Goal: Task Accomplishment & Management: Manage account settings

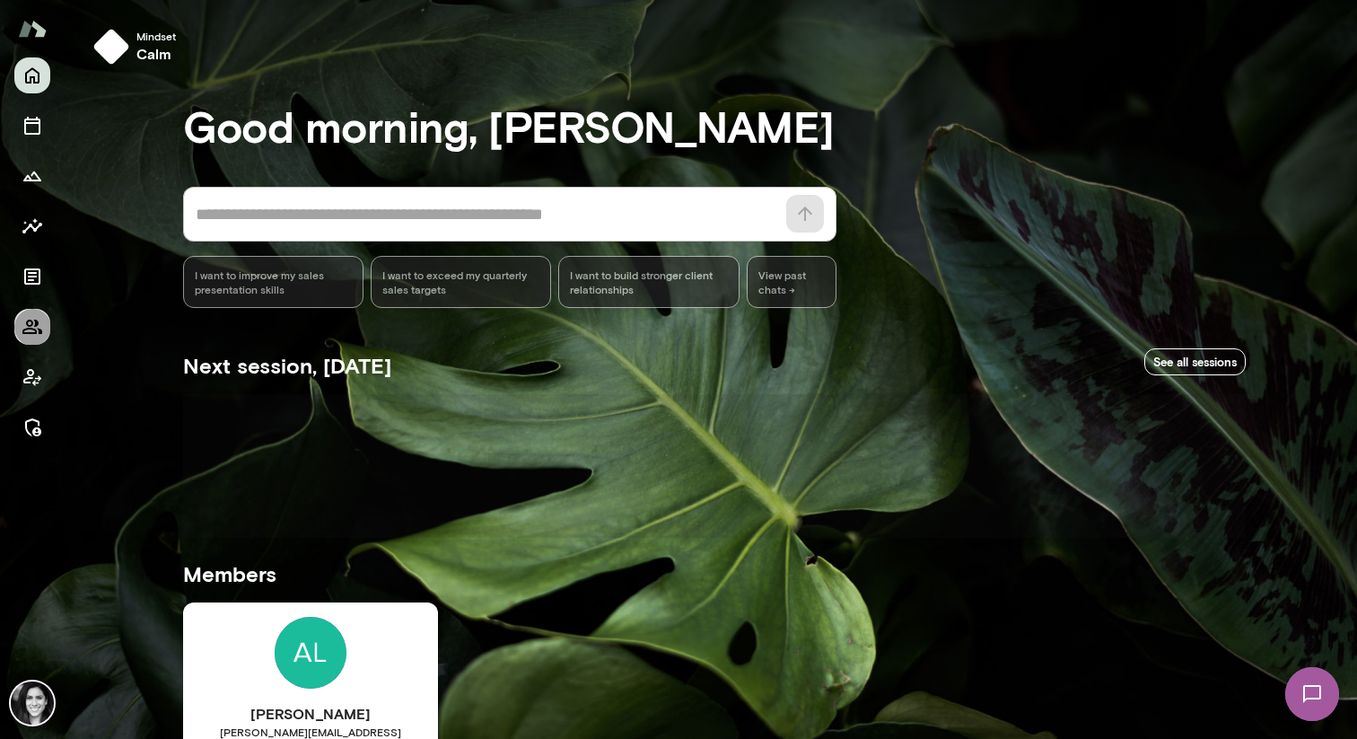
click at [29, 331] on icon "Members" at bounding box center [33, 327] width 22 height 22
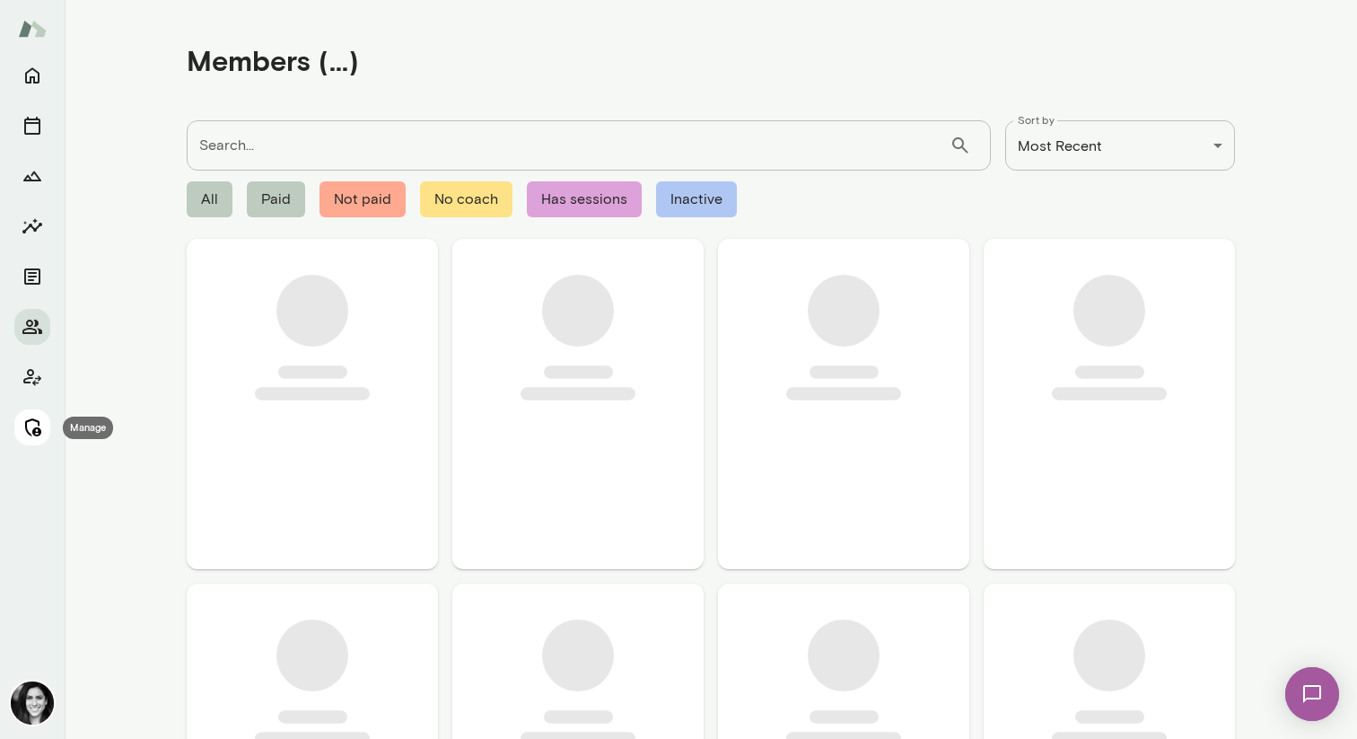
click at [34, 442] on button "Manage" at bounding box center [32, 427] width 36 height 36
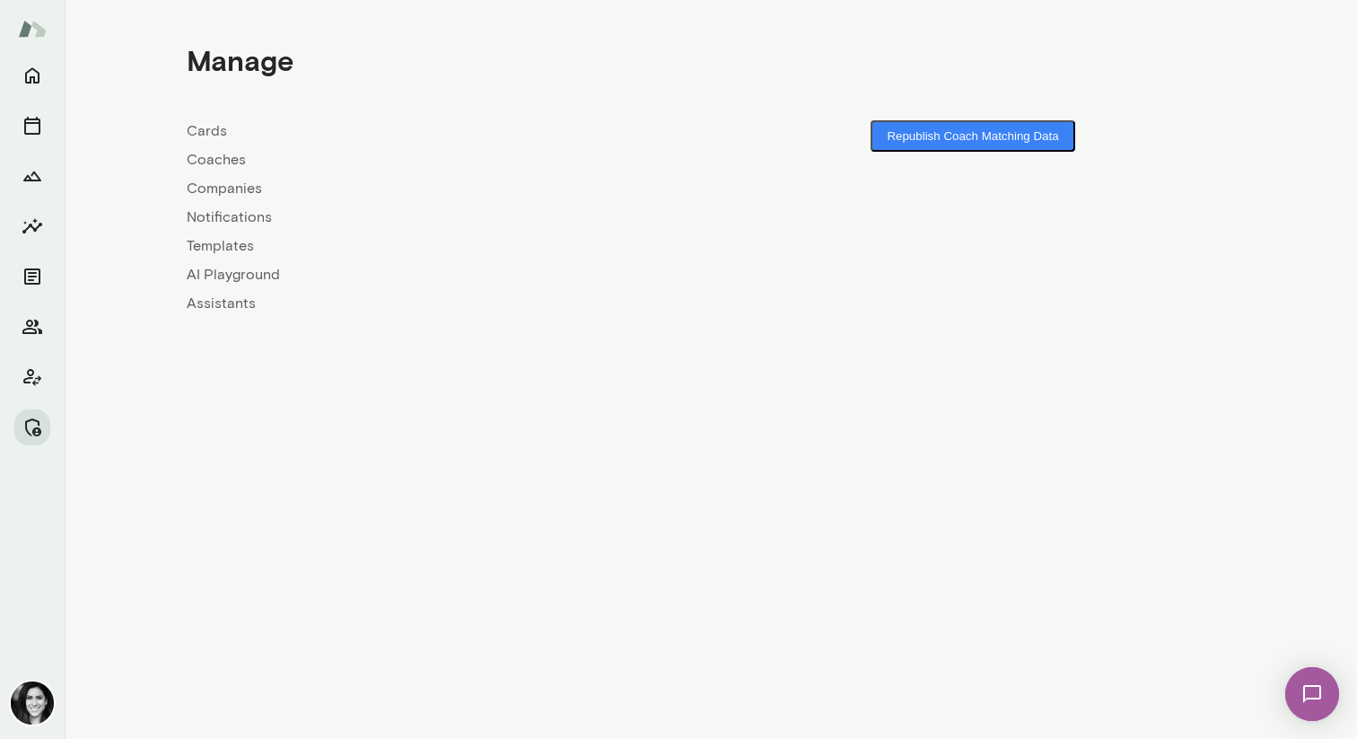
click at [232, 150] on link "Coaches" at bounding box center [449, 160] width 524 height 22
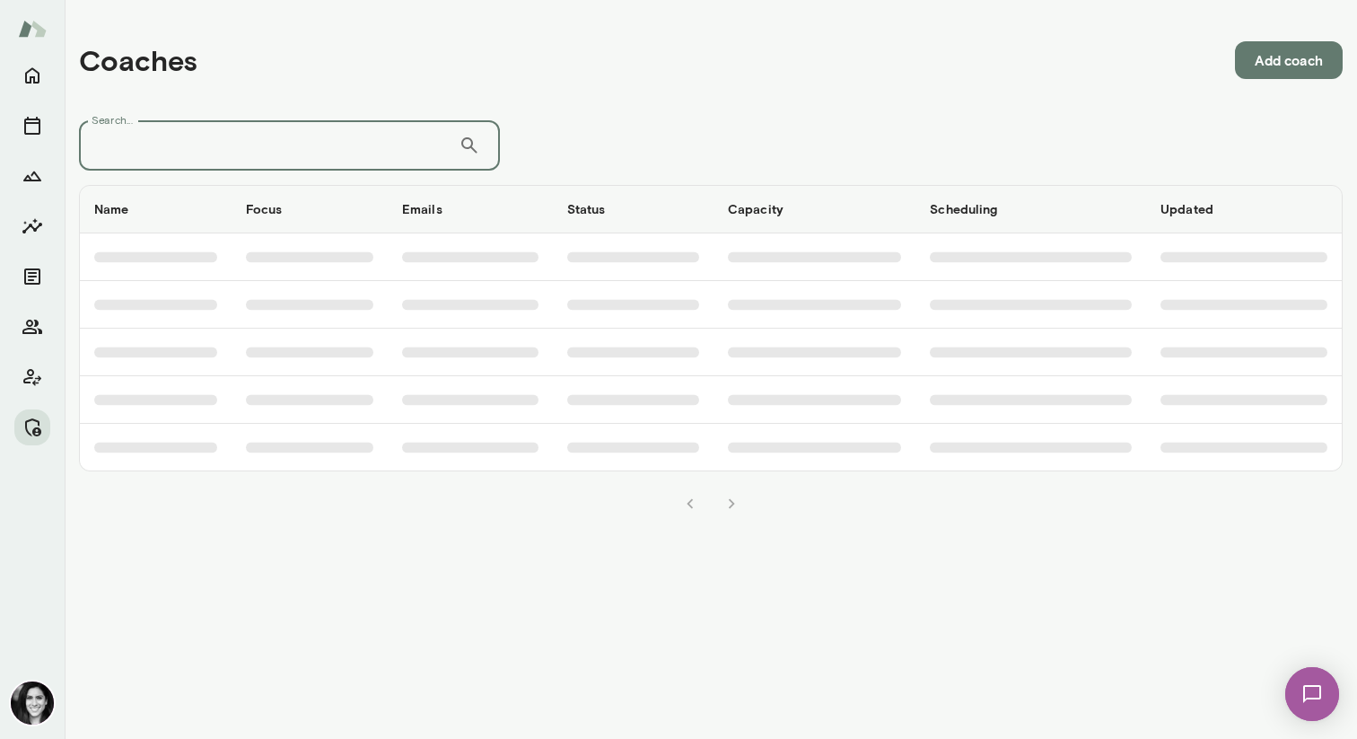
click at [237, 149] on input "Search..." at bounding box center [269, 145] width 380 height 50
type input "****"
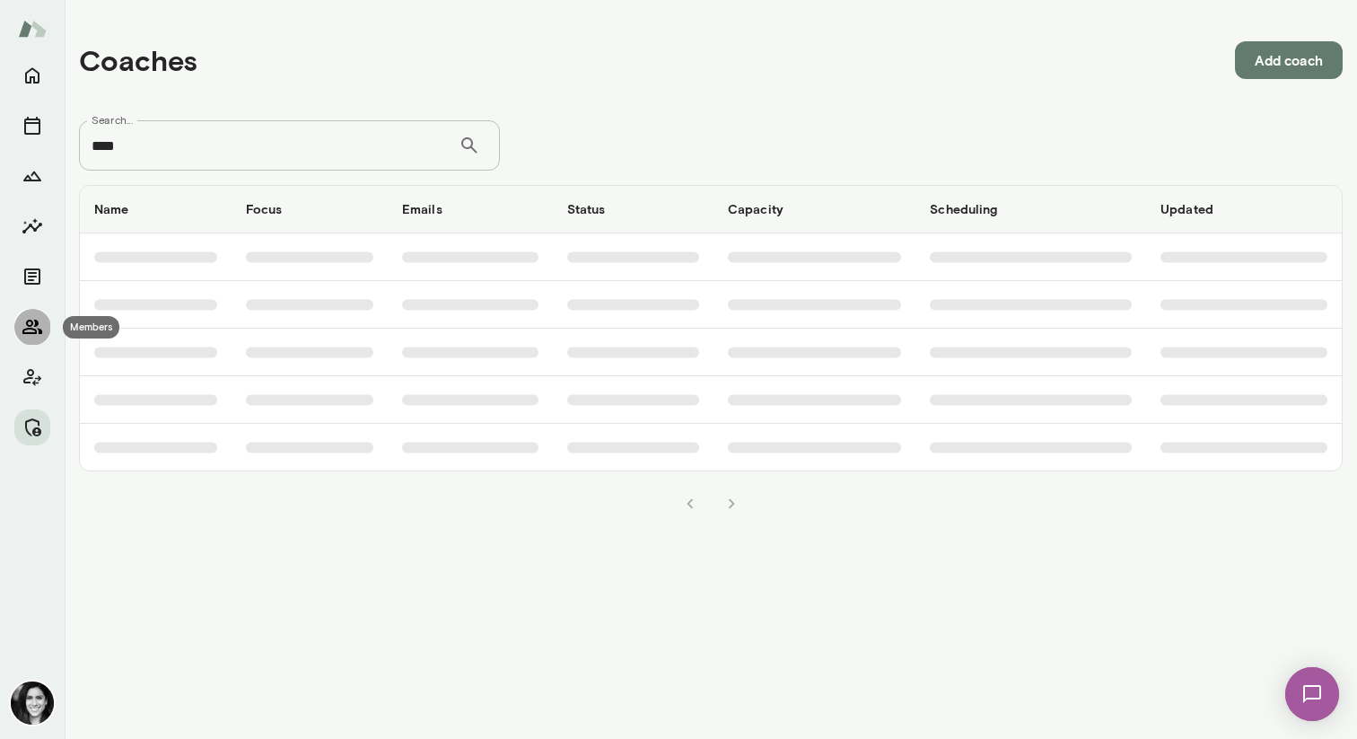
click at [22, 331] on icon "Members" at bounding box center [32, 327] width 20 height 14
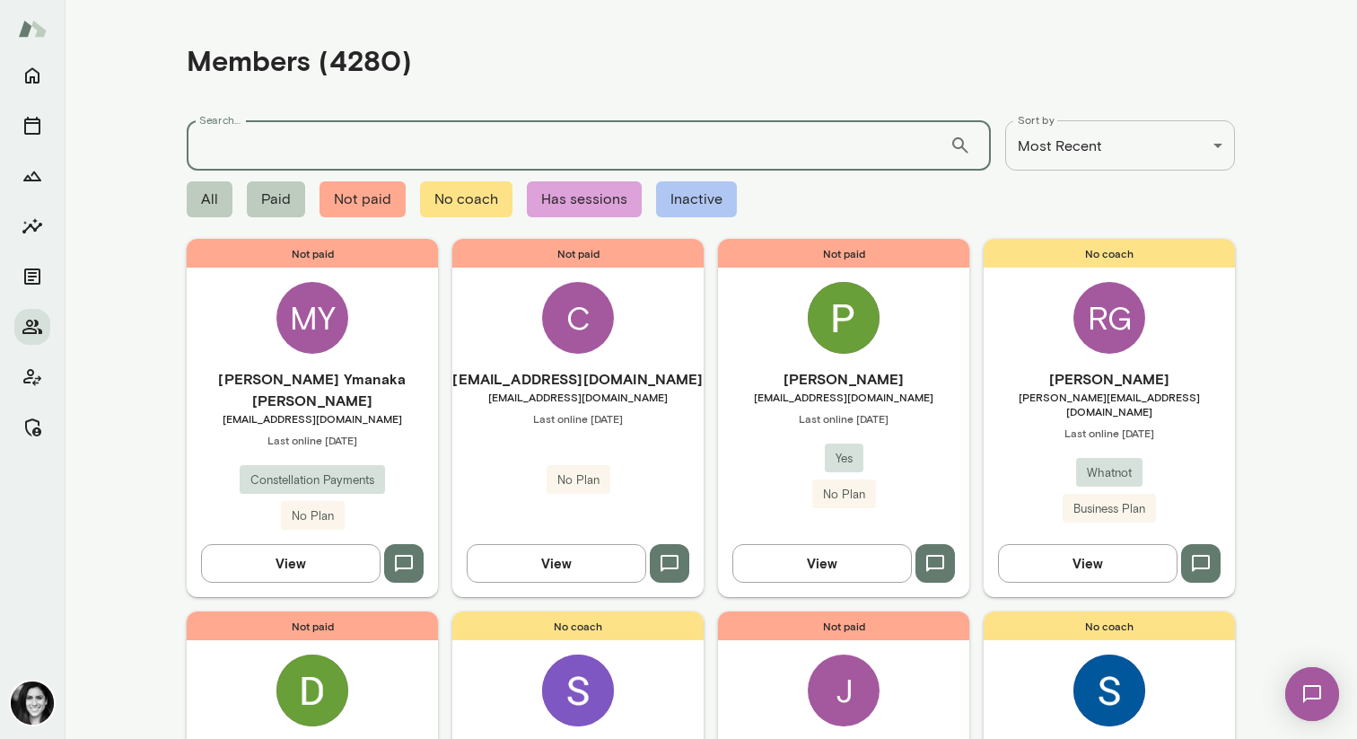
click at [263, 155] on input "Search..." at bounding box center [568, 145] width 763 height 50
type input "****"
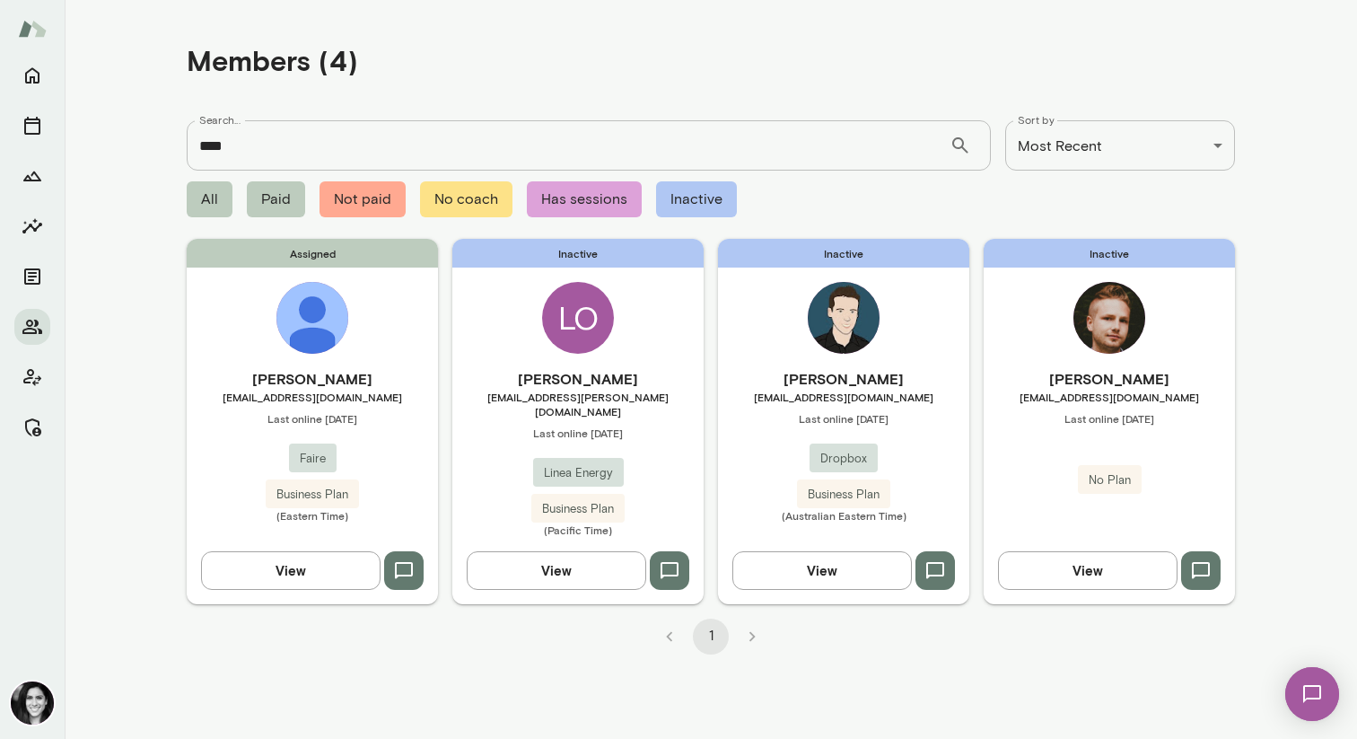
click at [292, 309] on img at bounding box center [312, 318] width 72 height 72
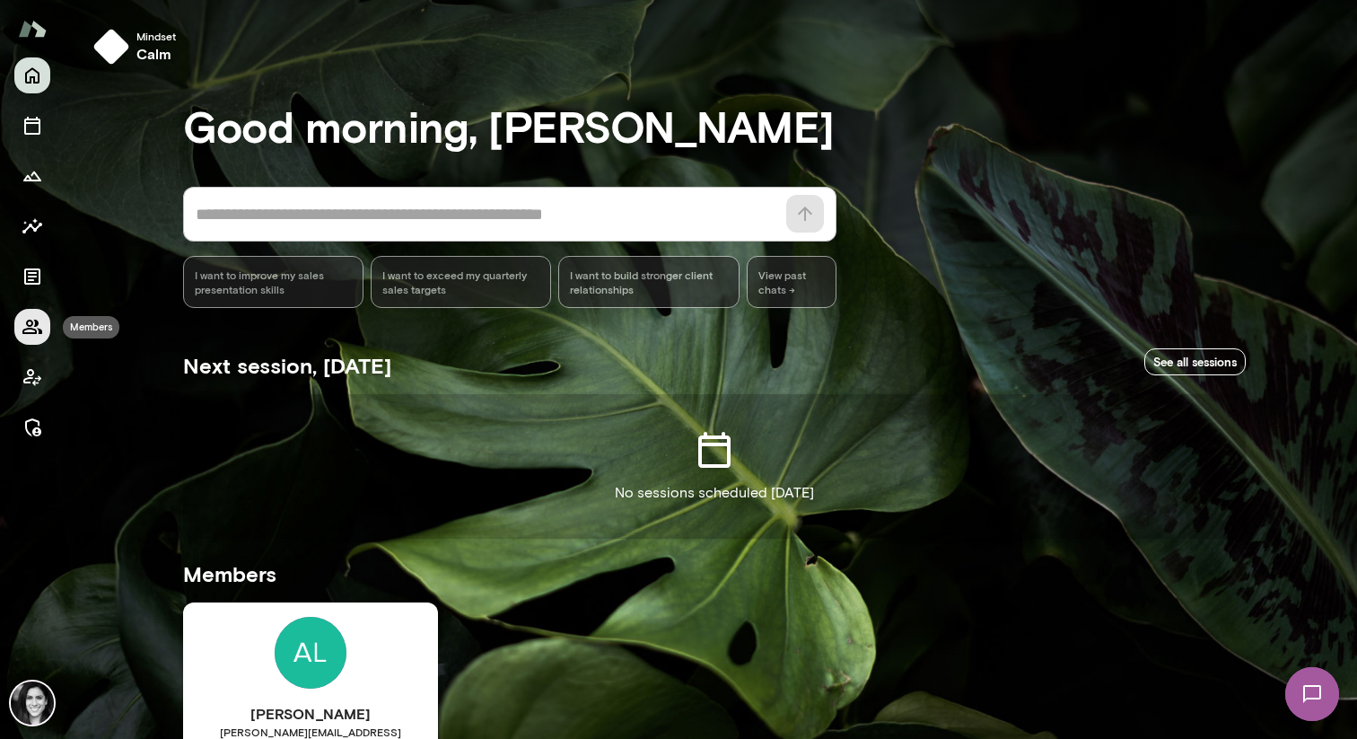
click at [37, 329] on icon "Members" at bounding box center [33, 327] width 22 height 22
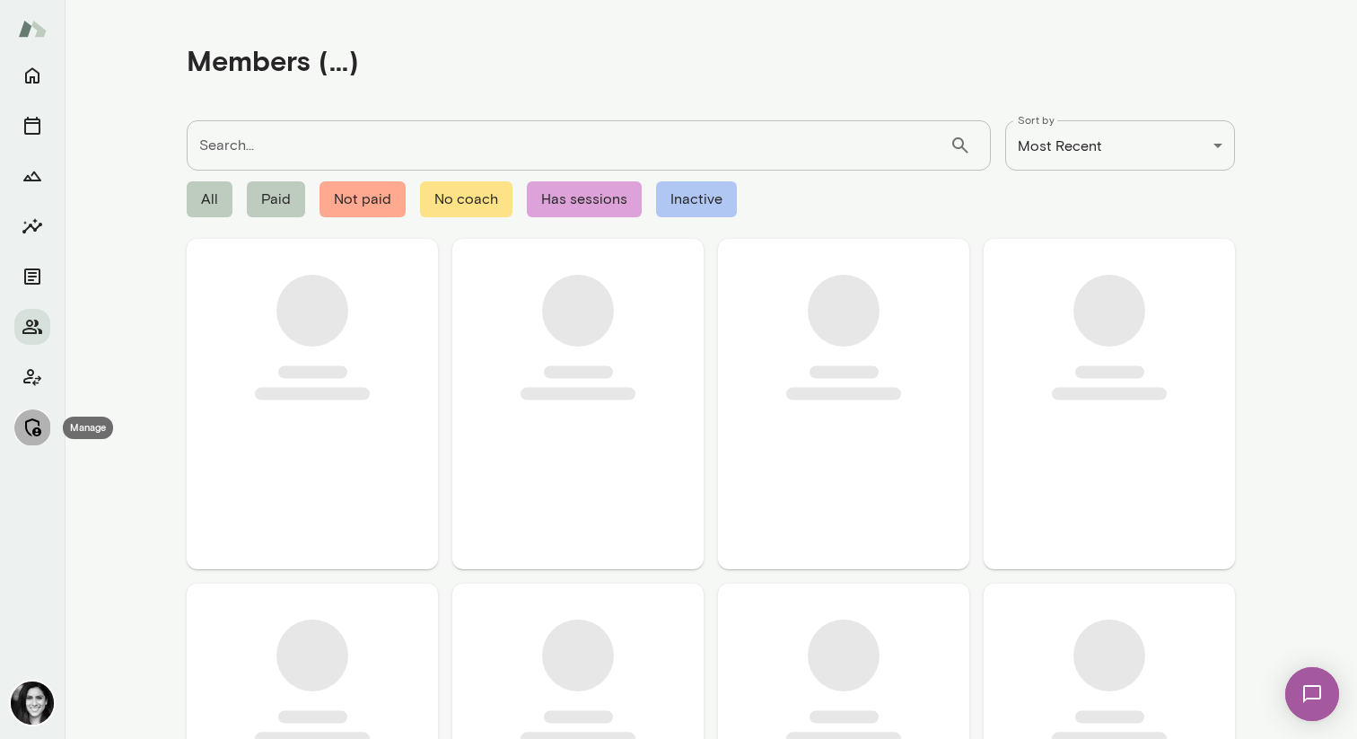
click at [39, 419] on icon "Manage" at bounding box center [33, 428] width 22 height 22
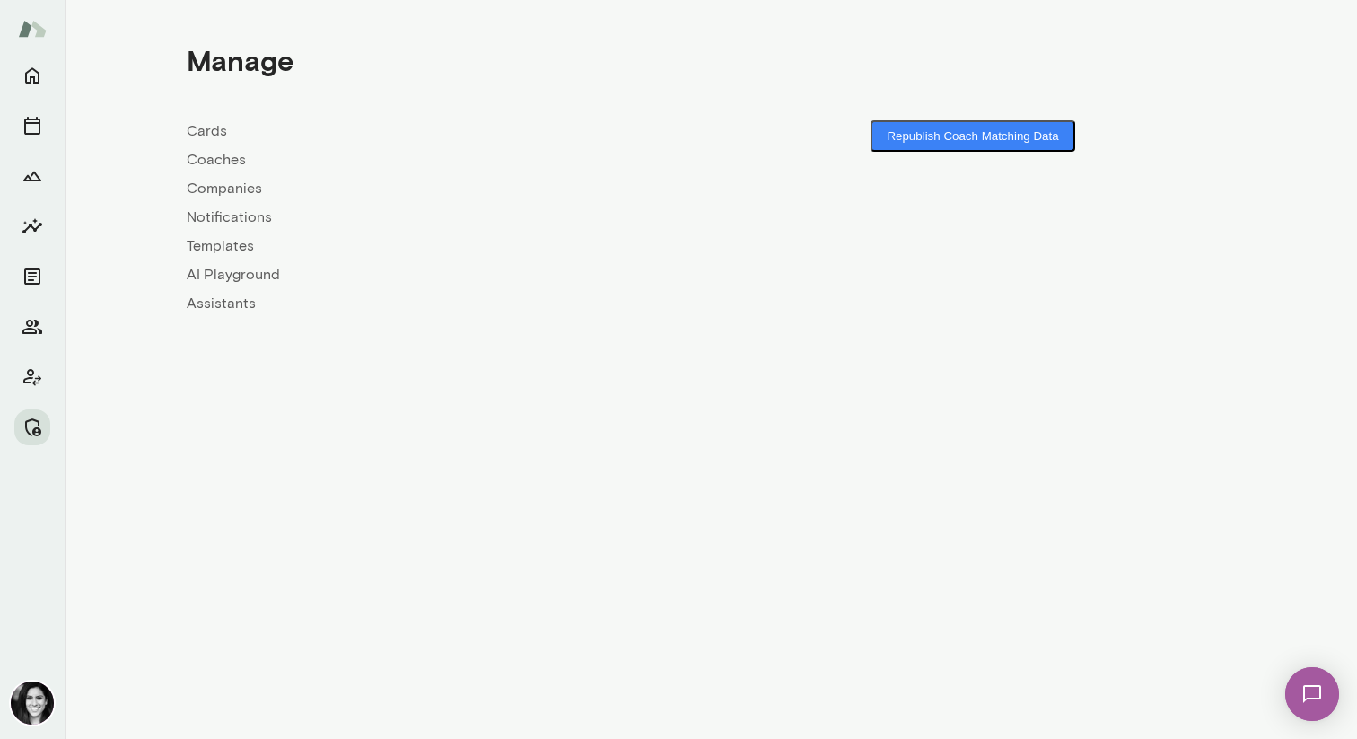
click at [209, 156] on link "Coaches" at bounding box center [449, 160] width 524 height 22
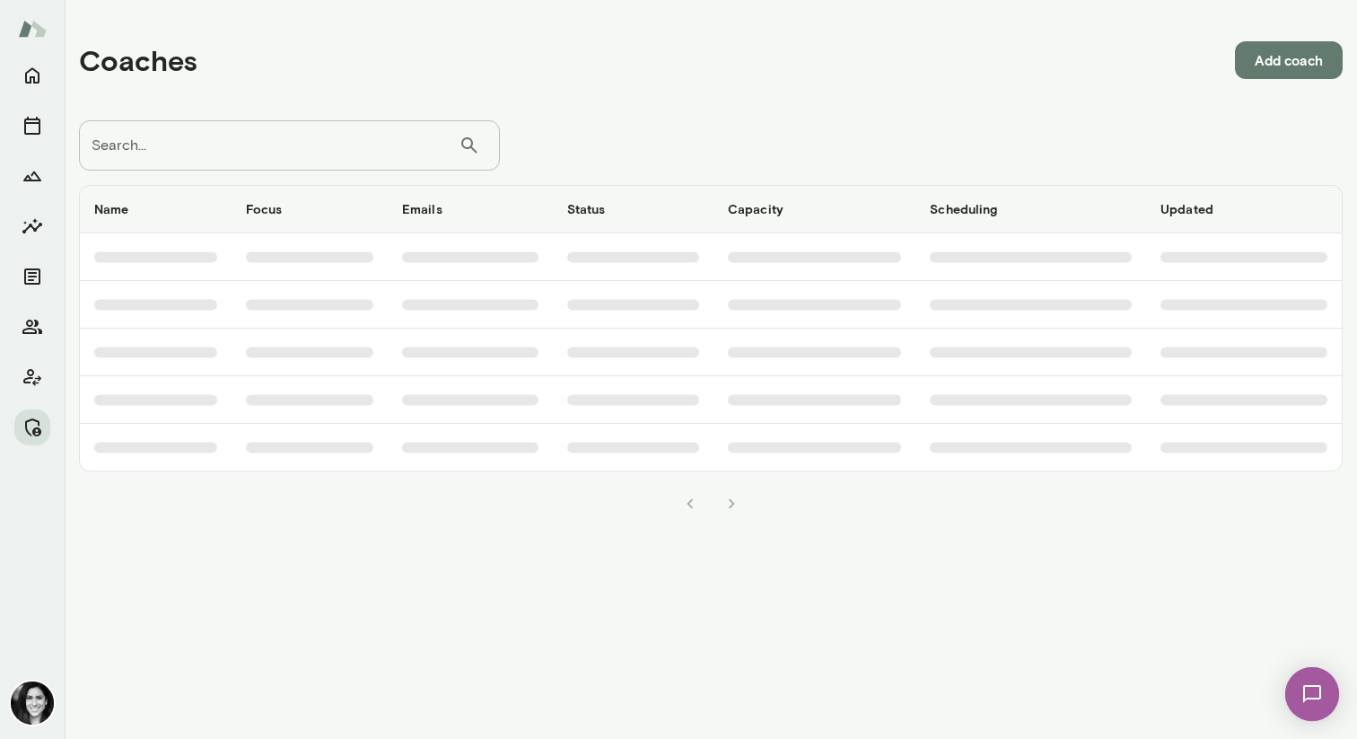
click at [209, 156] on input "Search..." at bounding box center [269, 145] width 380 height 50
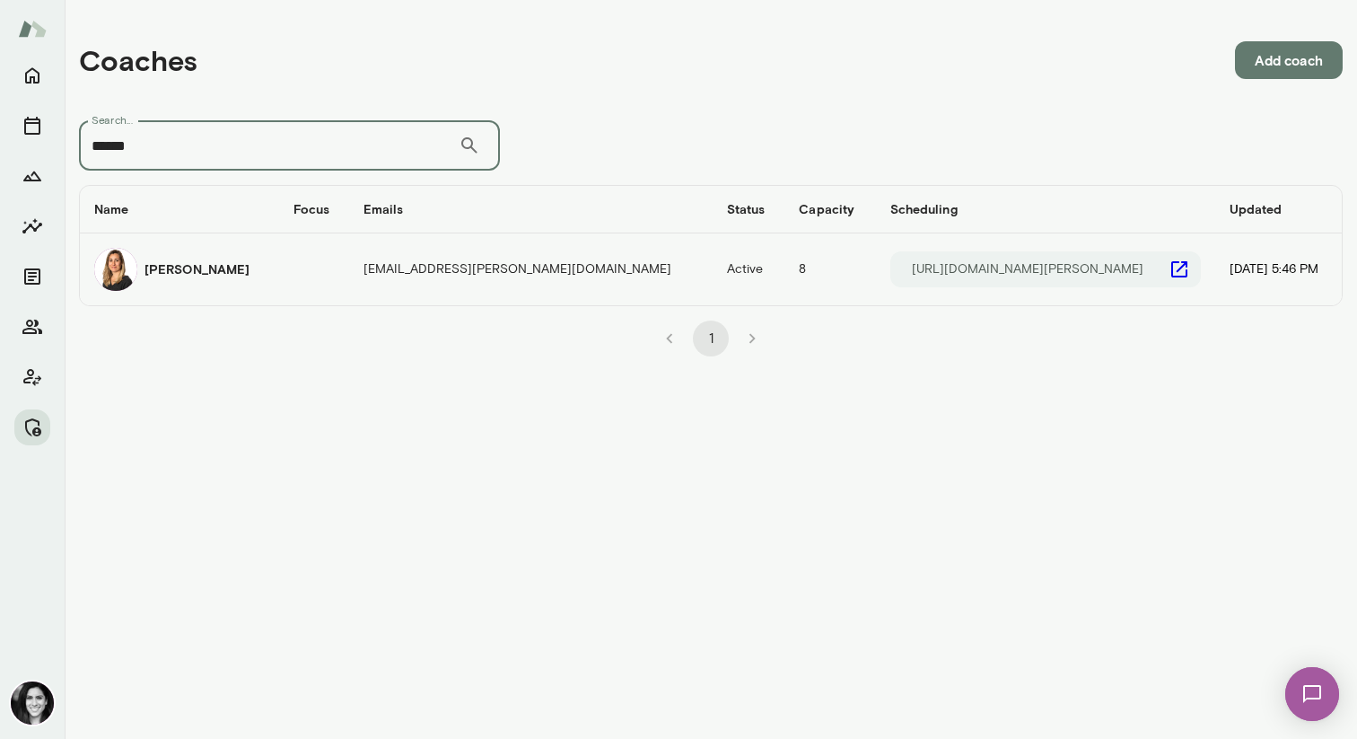
type input "******"
click at [227, 259] on div "[PERSON_NAME]" at bounding box center [179, 269] width 171 height 43
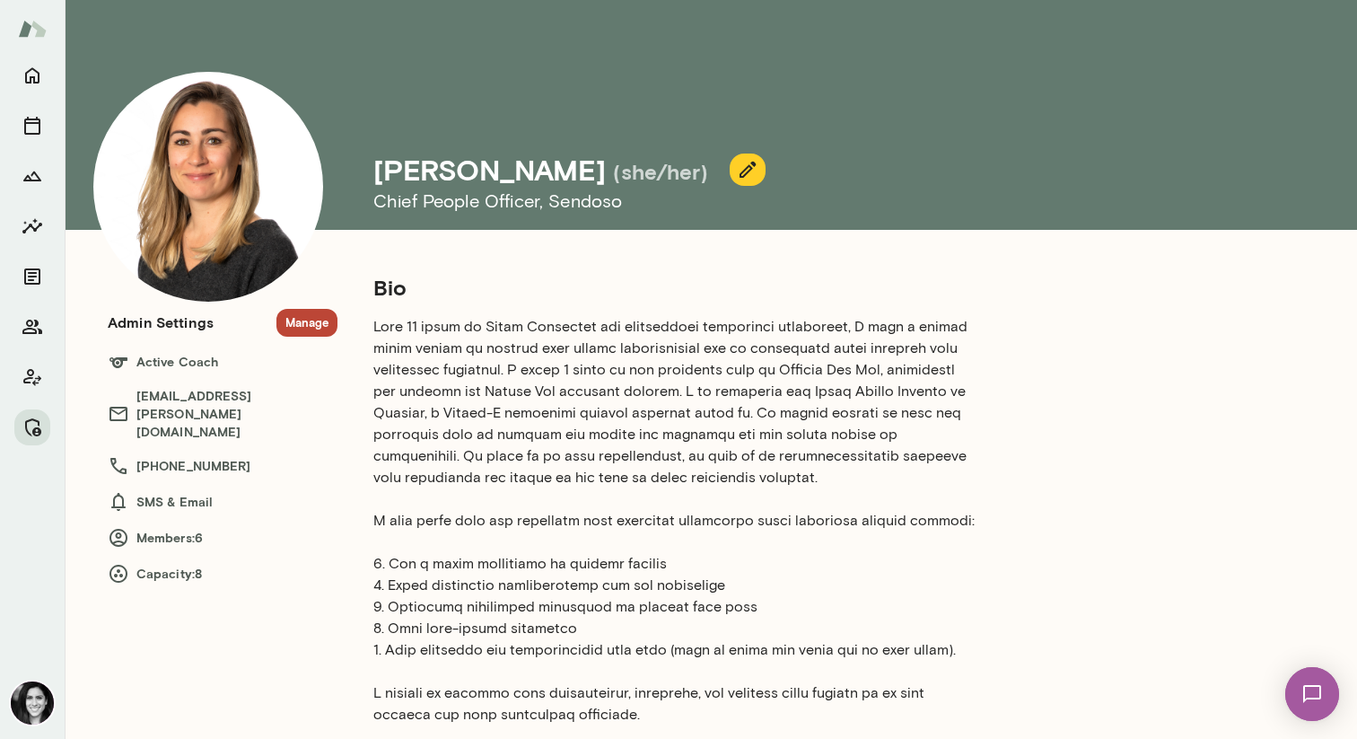
click at [297, 343] on section "Admin Settings Manage Active Coach alexiskavazanjian@mento.co +1 (310) 936-8307…" at bounding box center [223, 447] width 230 height 276
click at [305, 329] on button "Manage" at bounding box center [306, 323] width 61 height 28
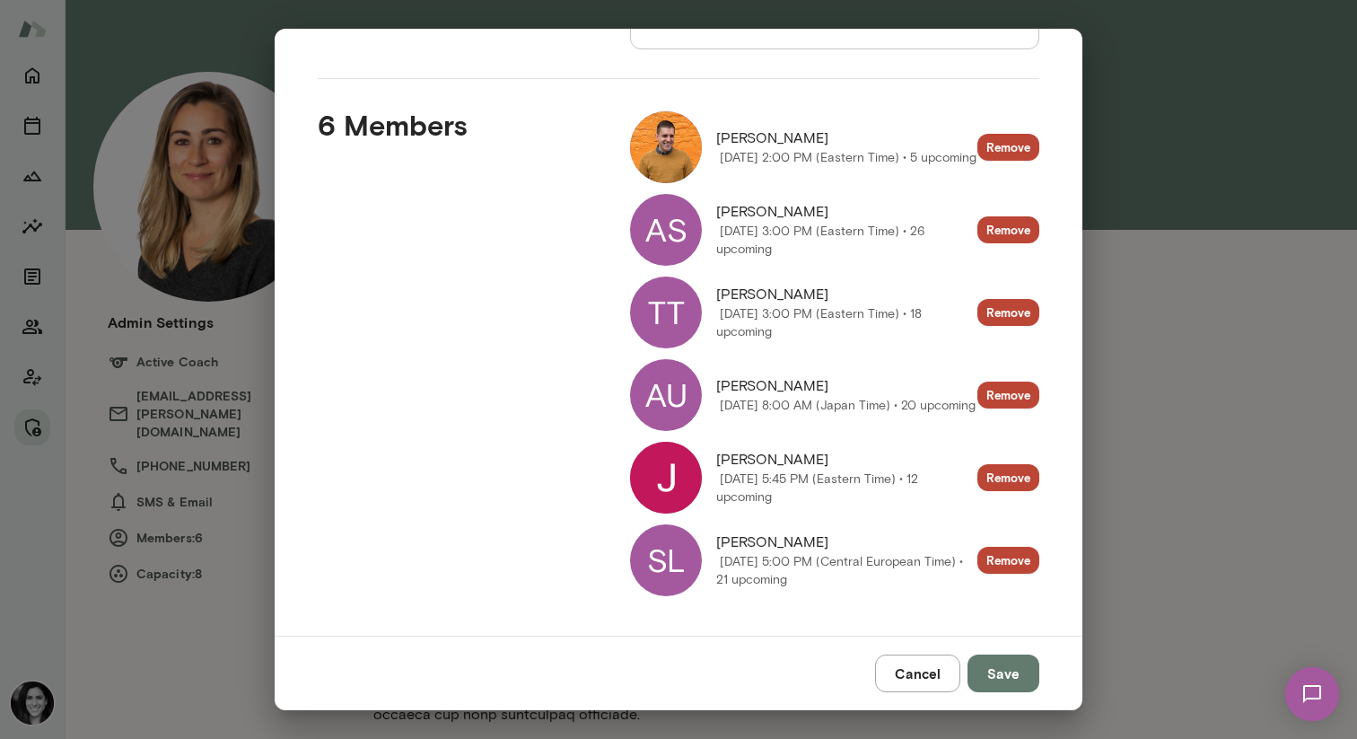
scroll to position [209, 0]
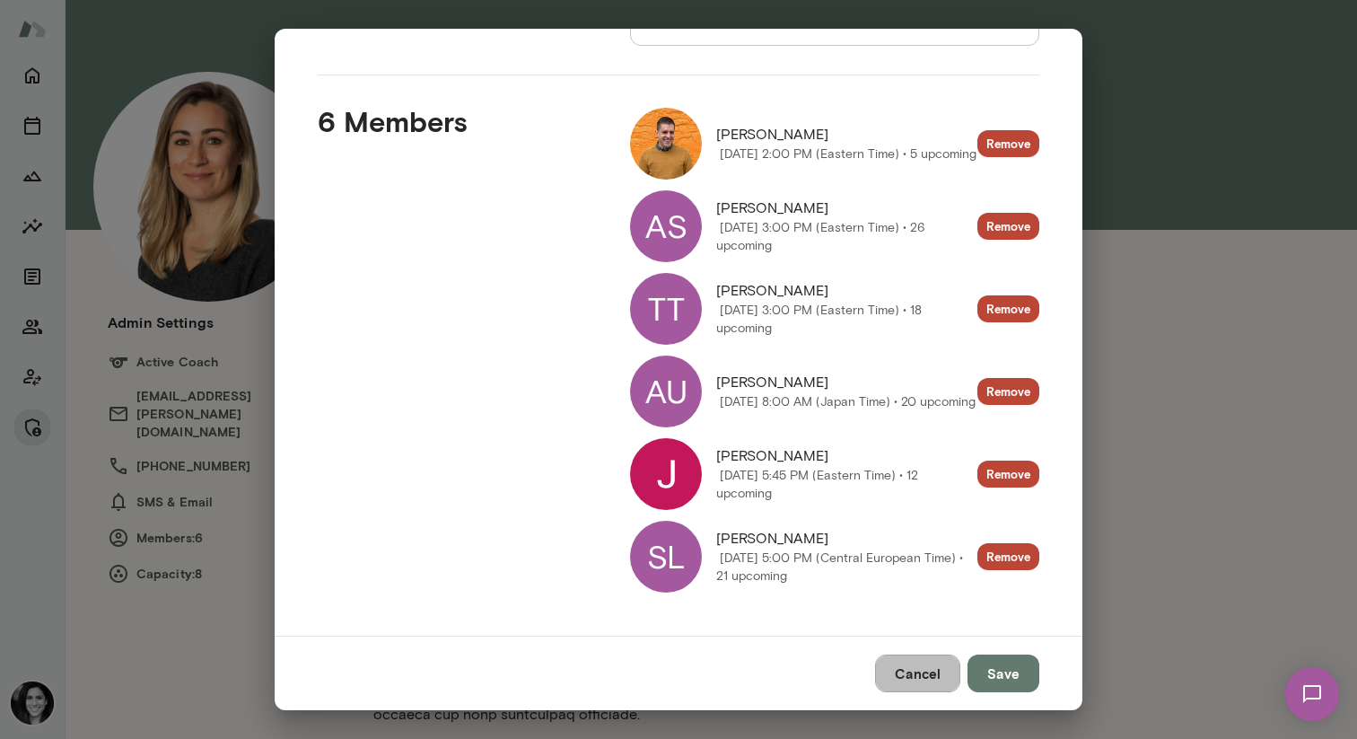
click at [892, 659] on button "Cancel" at bounding box center [917, 673] width 85 height 38
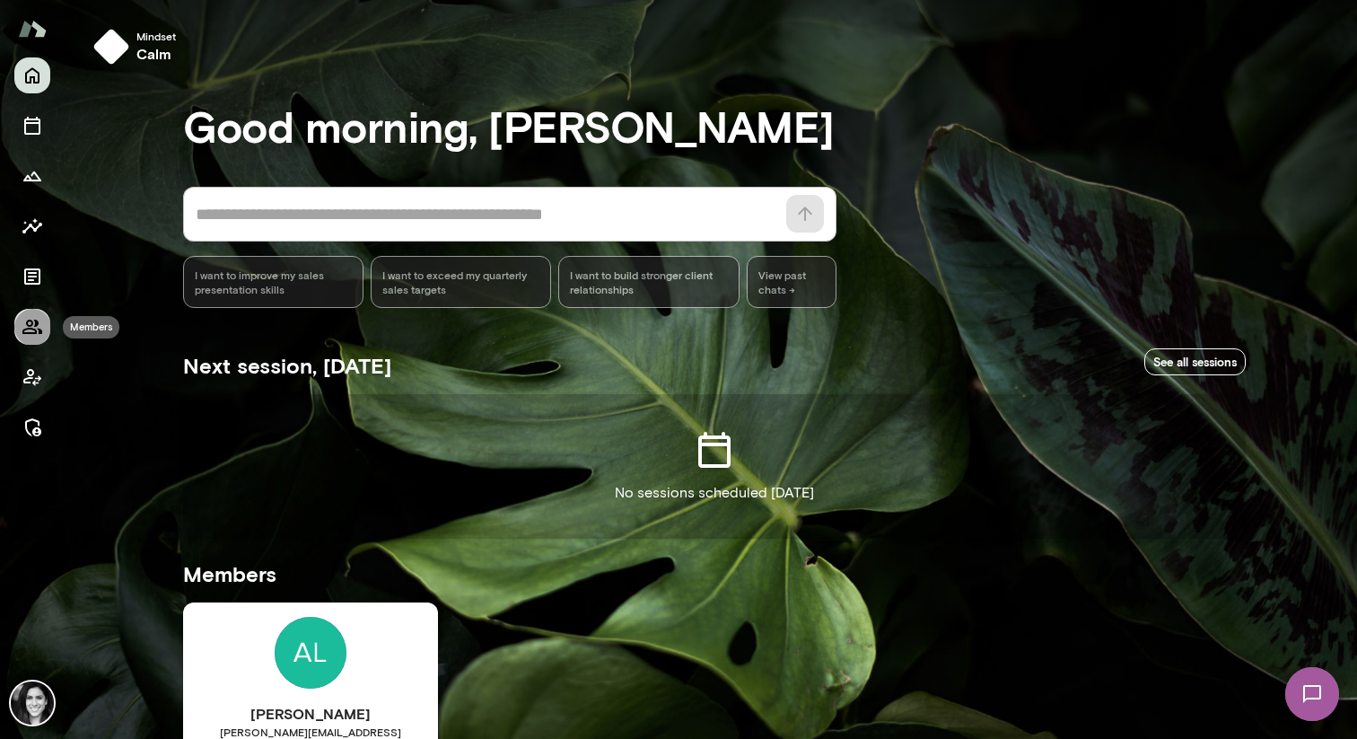
click at [30, 337] on icon "Members" at bounding box center [33, 327] width 22 height 22
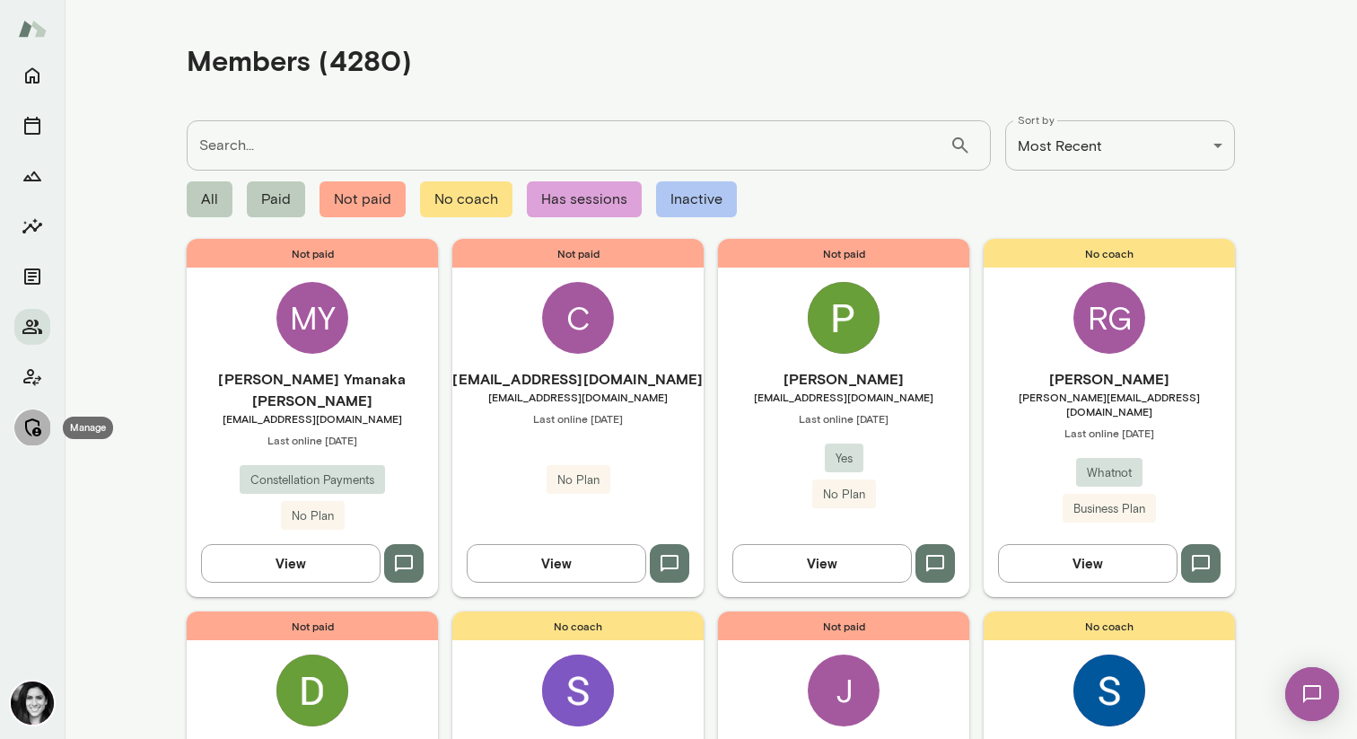
click at [41, 430] on icon "Manage" at bounding box center [33, 428] width 22 height 22
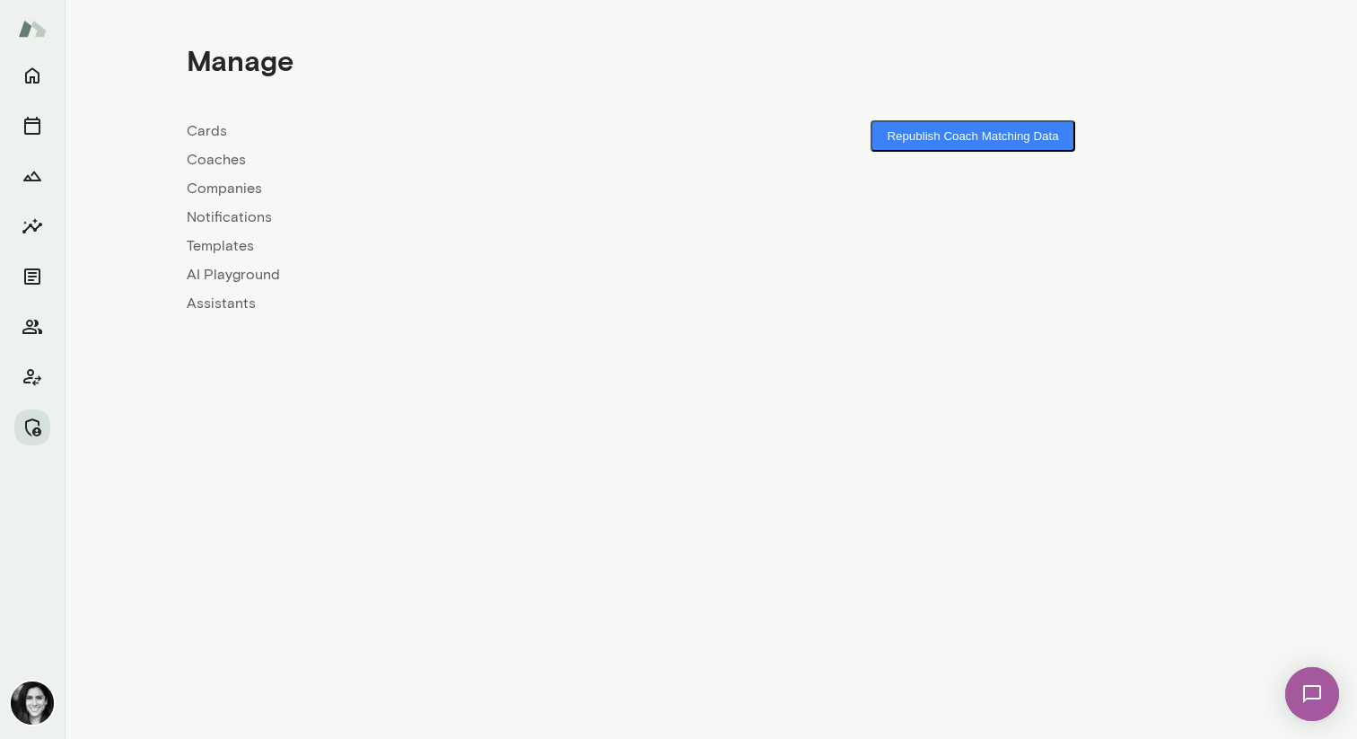
click at [216, 162] on link "Coaches" at bounding box center [449, 160] width 524 height 22
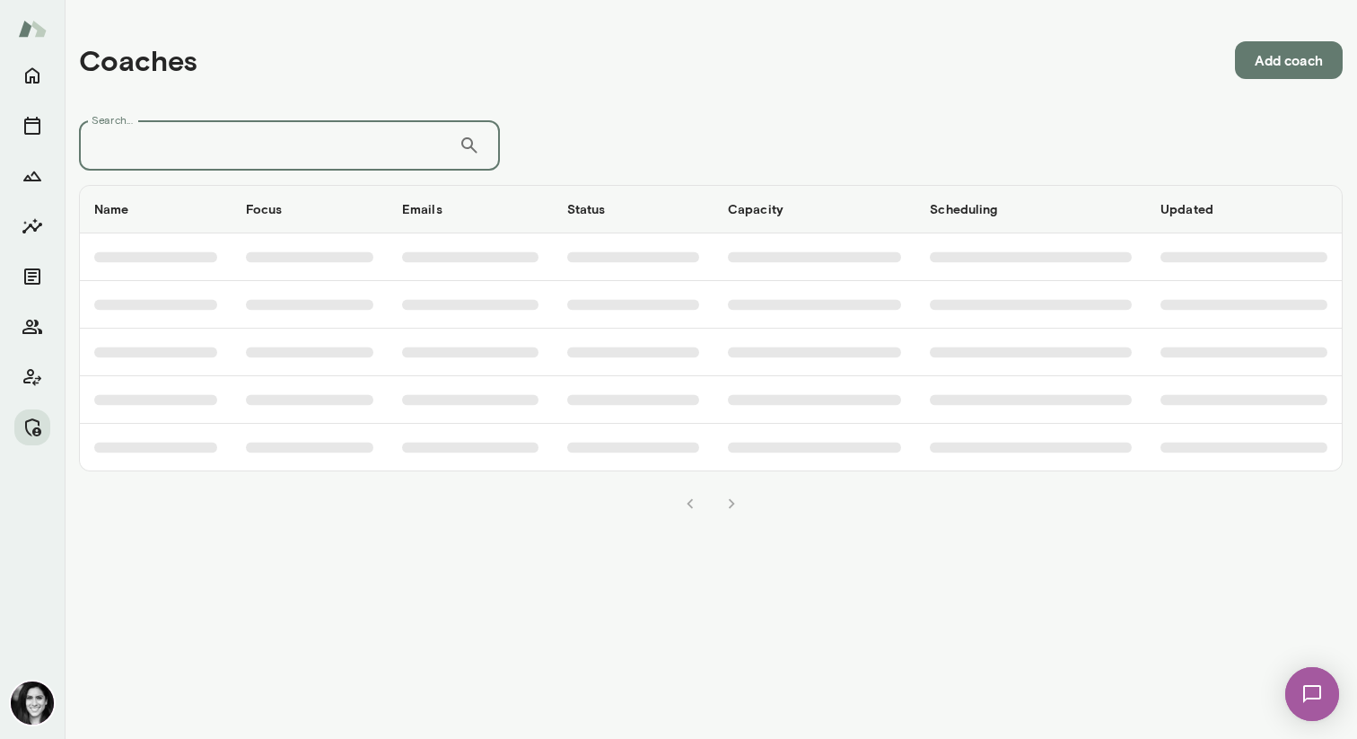
click at [216, 162] on input "Search..." at bounding box center [269, 145] width 380 height 50
click at [28, 76] on icon "Home" at bounding box center [33, 76] width 22 height 22
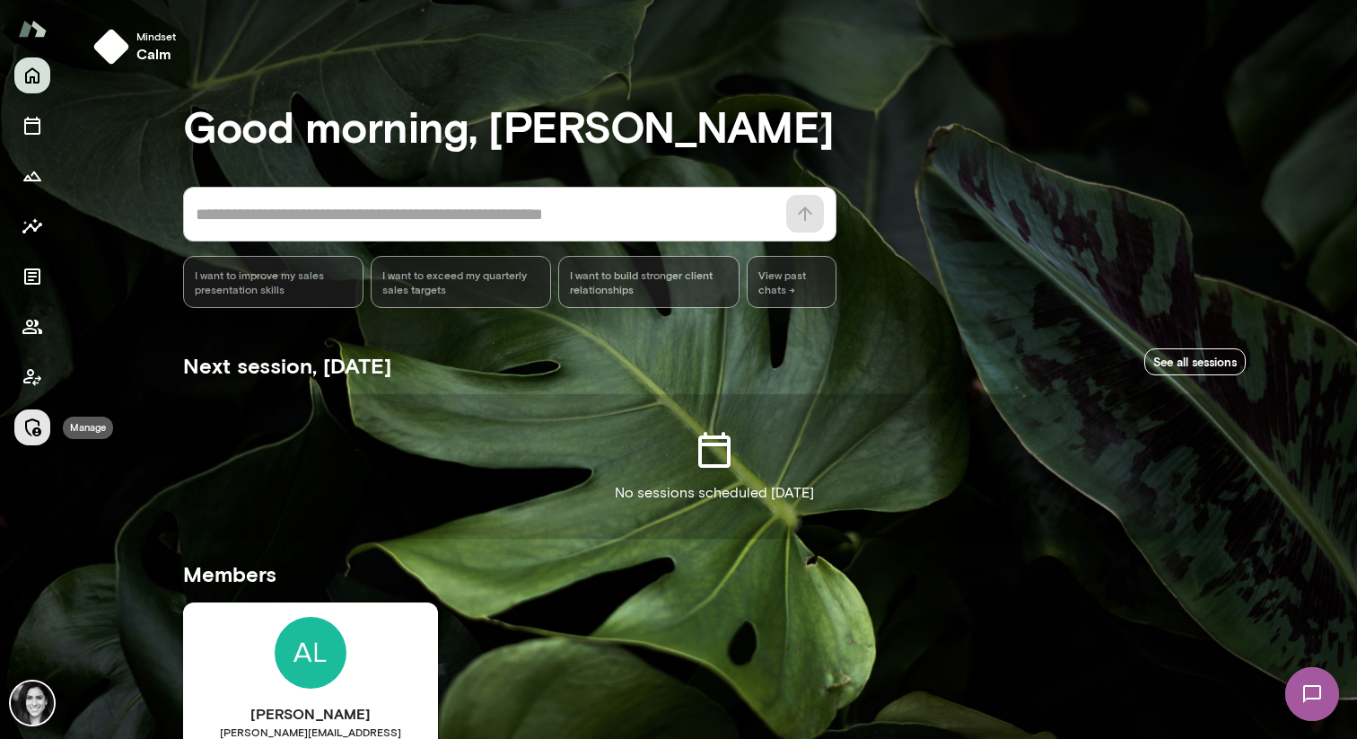
click at [42, 428] on icon "Manage" at bounding box center [33, 428] width 22 height 22
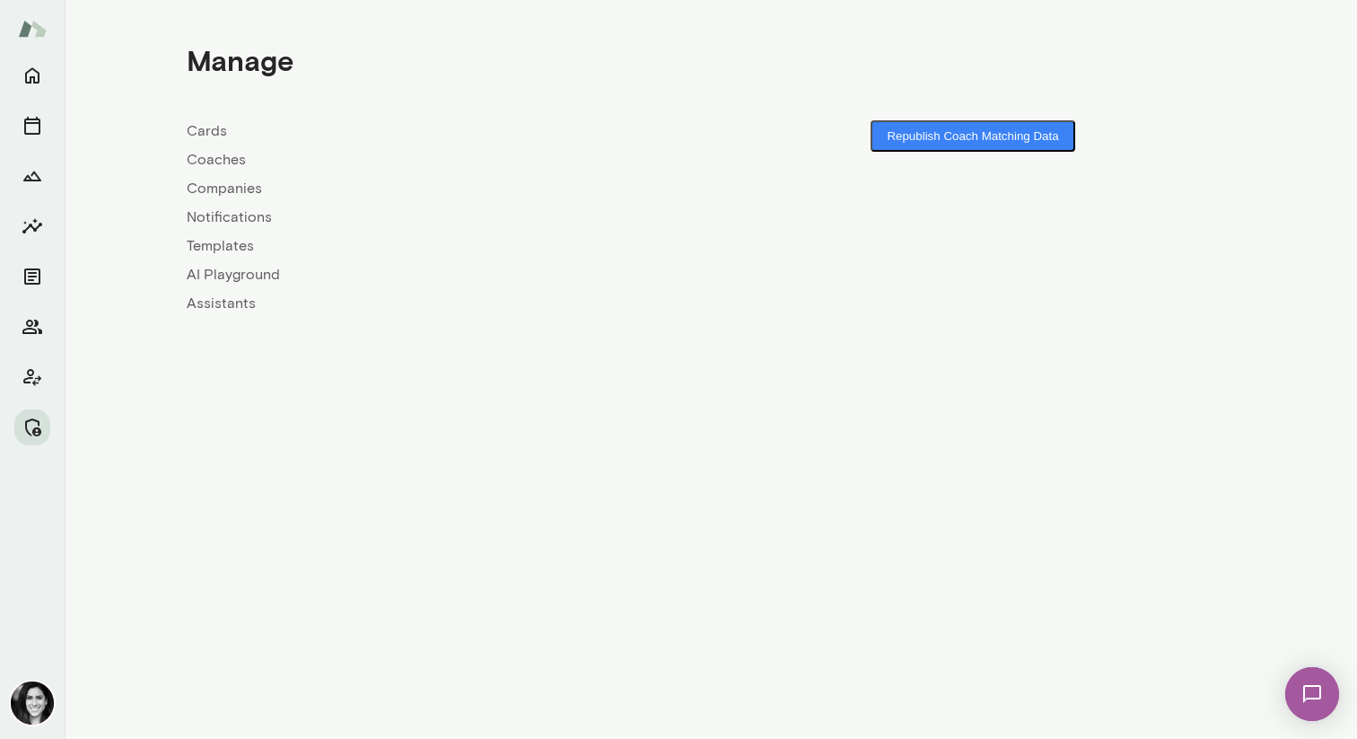
click at [242, 161] on link "Coaches" at bounding box center [449, 160] width 524 height 22
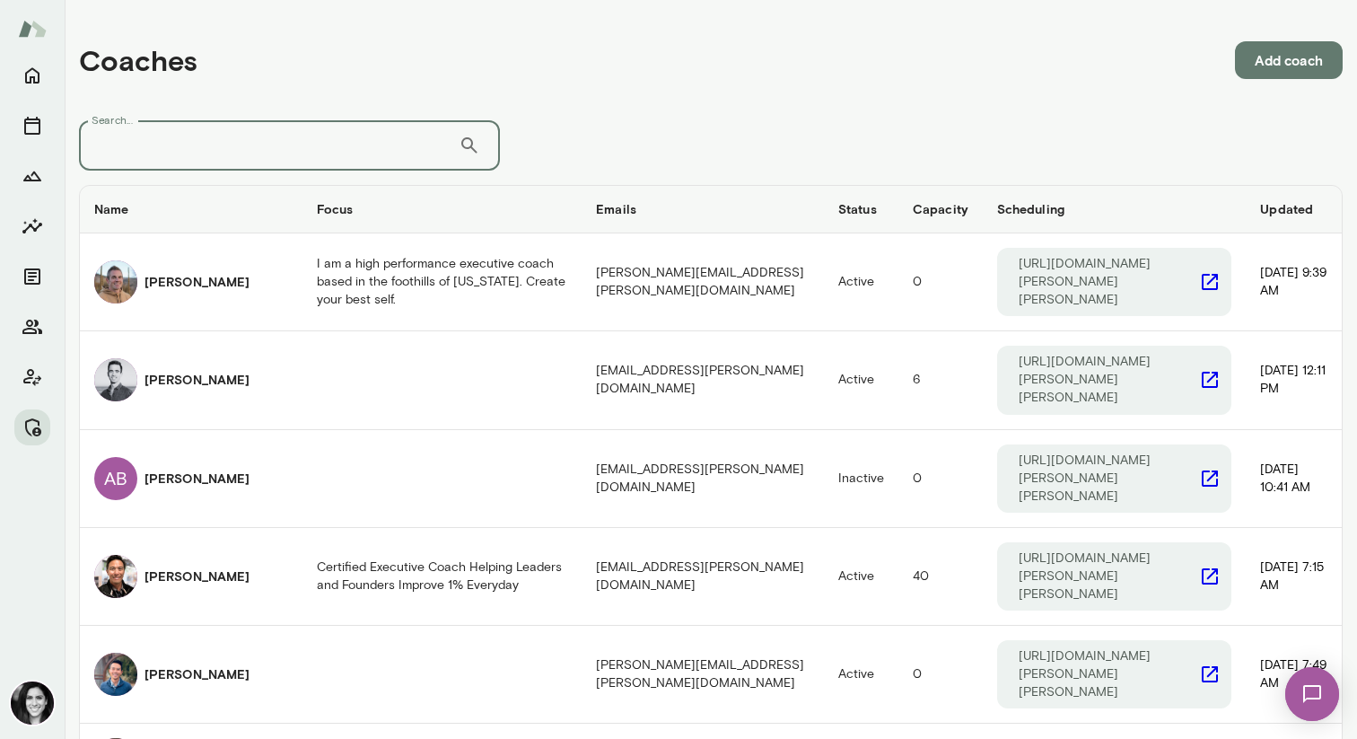
click at [243, 162] on input "Search..." at bounding box center [269, 145] width 380 height 50
type input "*"
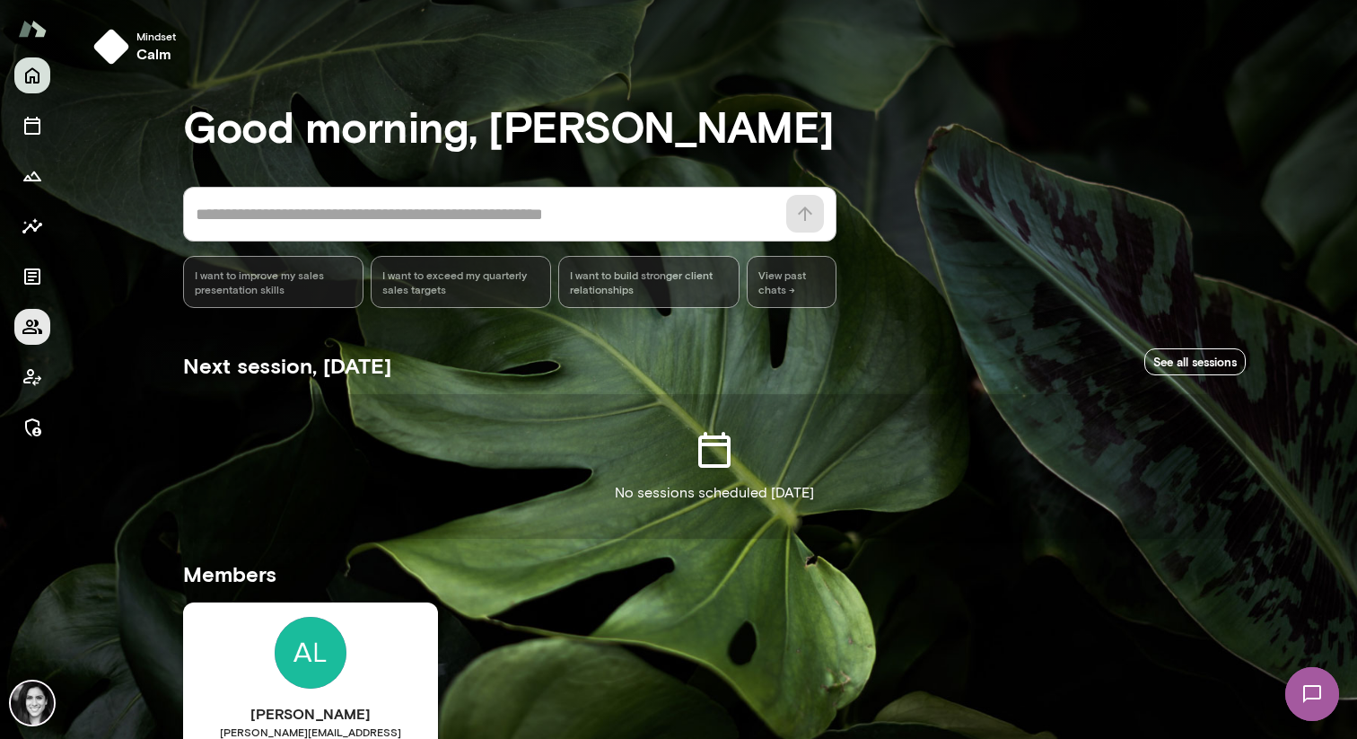
click at [31, 331] on icon "Members" at bounding box center [33, 327] width 22 height 22
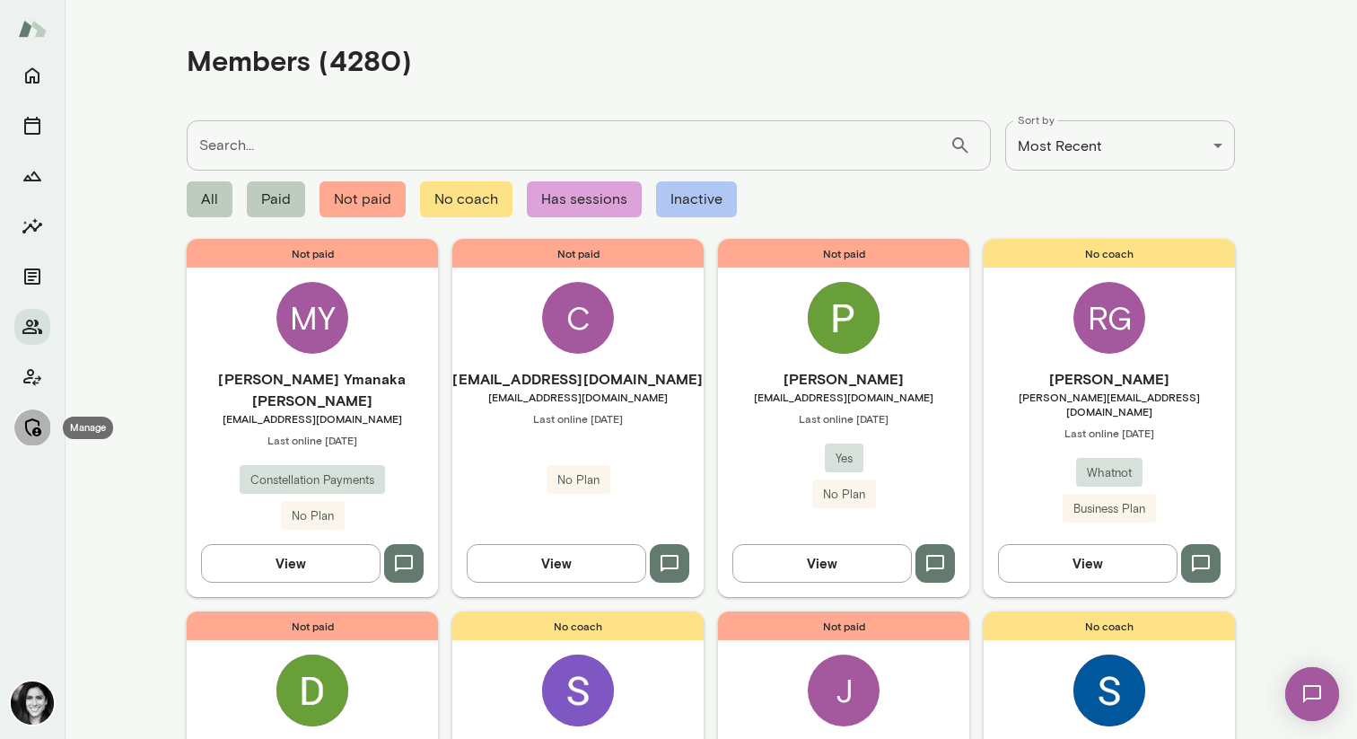
click at [33, 417] on icon "Manage" at bounding box center [33, 428] width 22 height 22
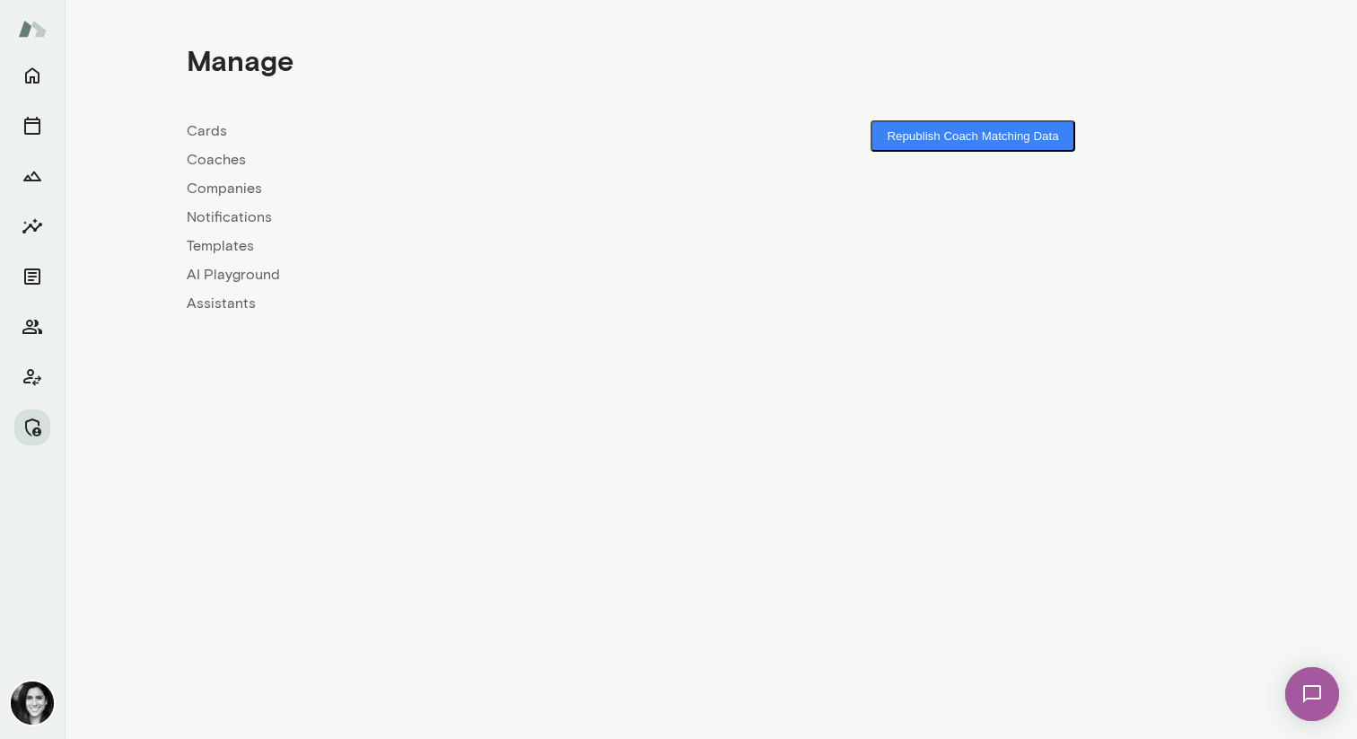
click at [212, 163] on link "Coaches" at bounding box center [449, 160] width 524 height 22
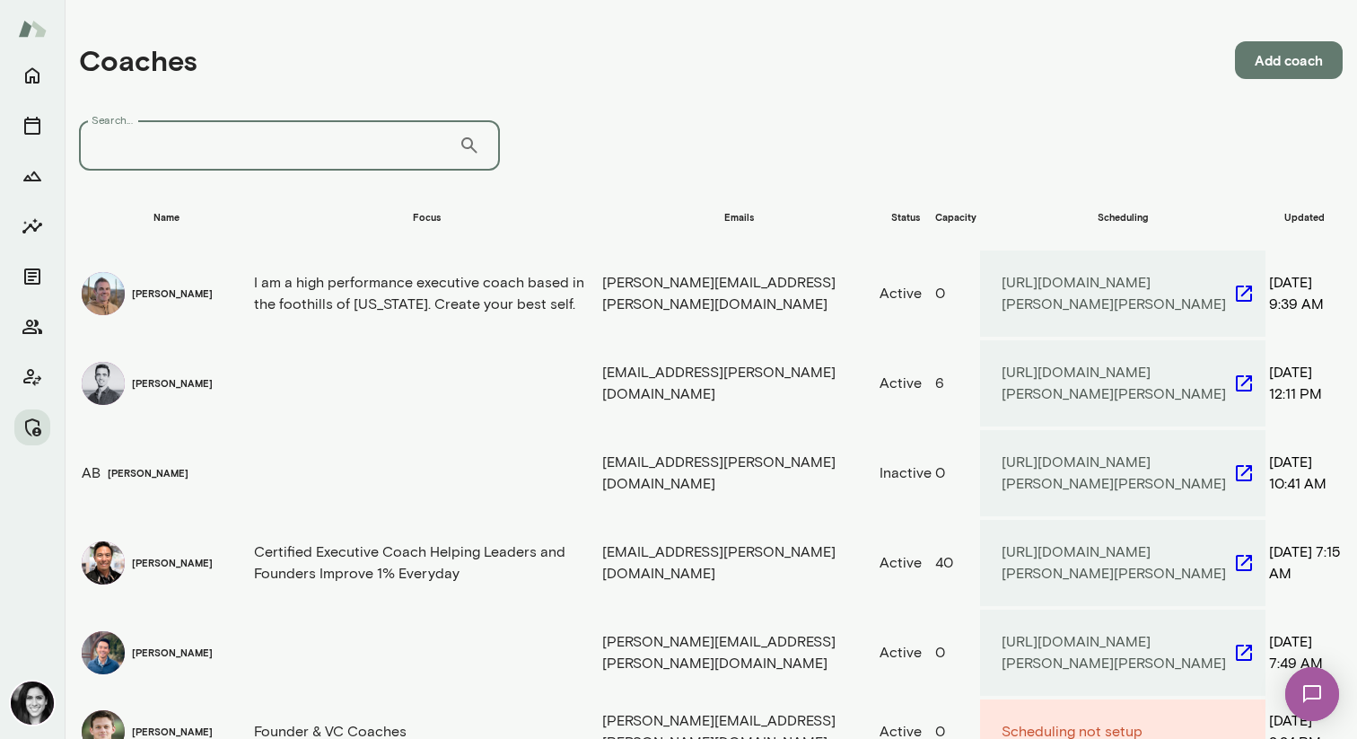
click at [294, 147] on input "Search..." at bounding box center [269, 145] width 380 height 50
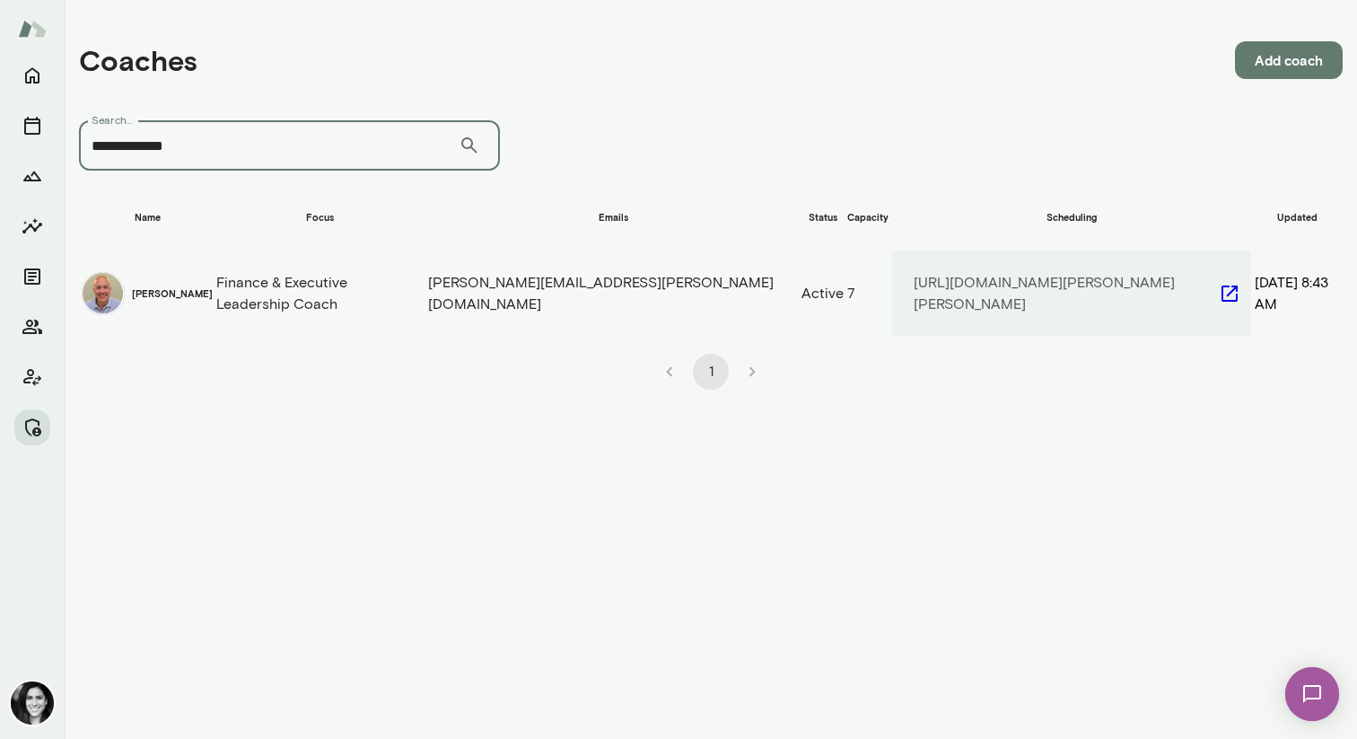
type input "**********"
click at [293, 262] on td "Finance & Executive Leadership Coach" at bounding box center [320, 294] width 210 height 88
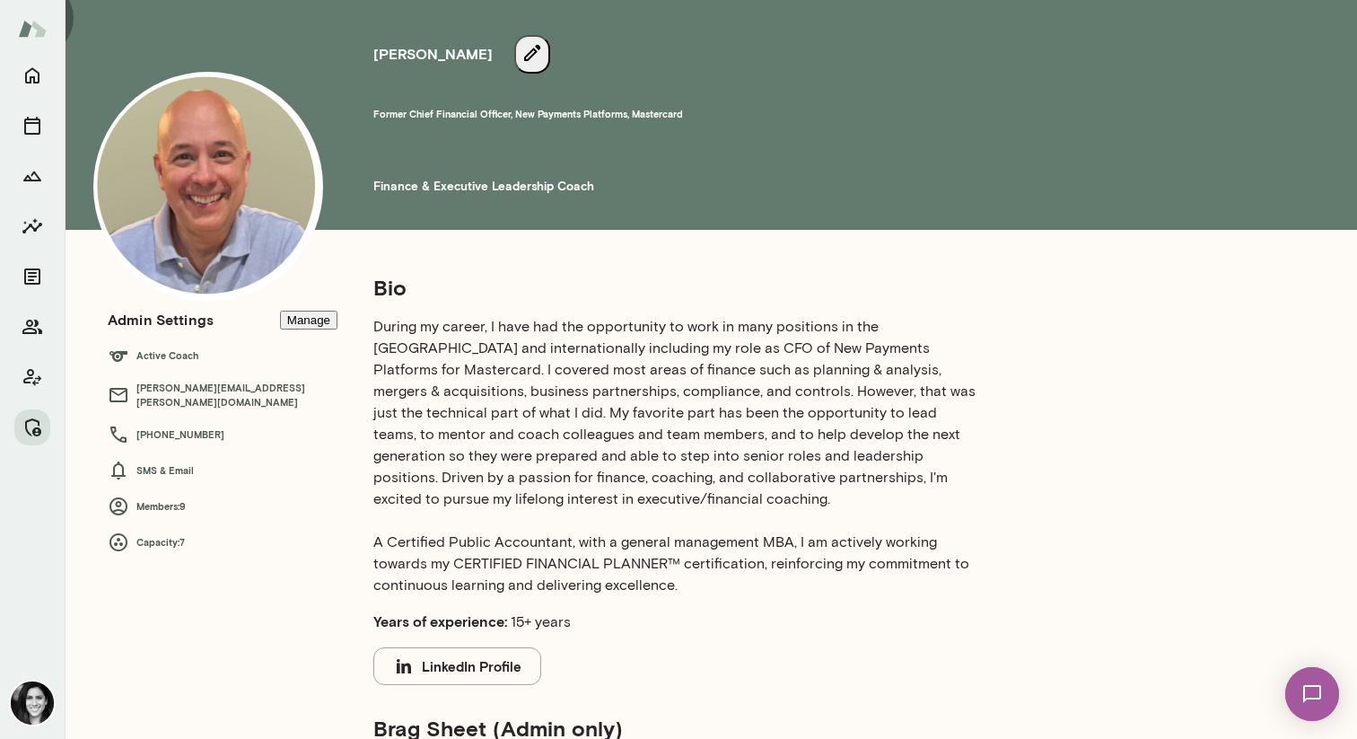
click at [311, 328] on button "Manage" at bounding box center [308, 320] width 57 height 19
click at [323, 312] on button "Manage" at bounding box center [308, 320] width 57 height 19
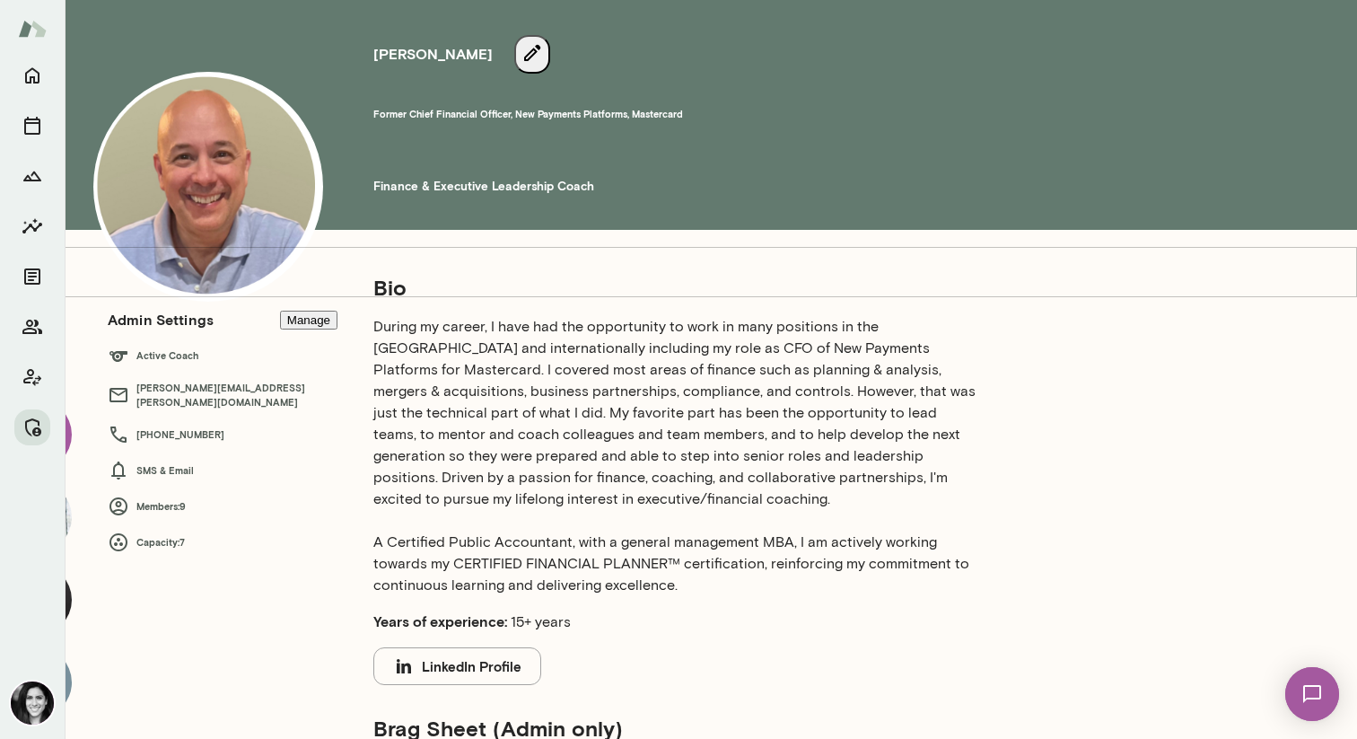
click at [297, 321] on button "Manage" at bounding box center [308, 320] width 57 height 19
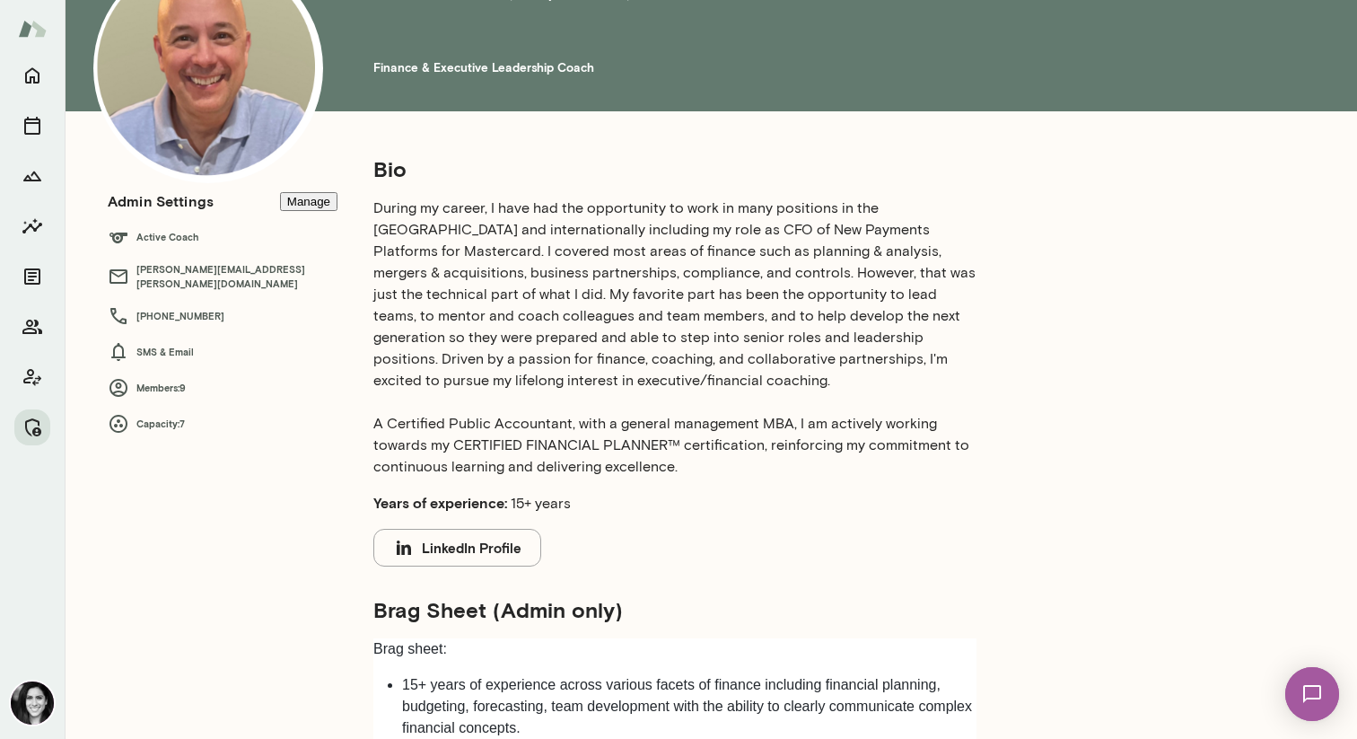
scroll to position [0, 0]
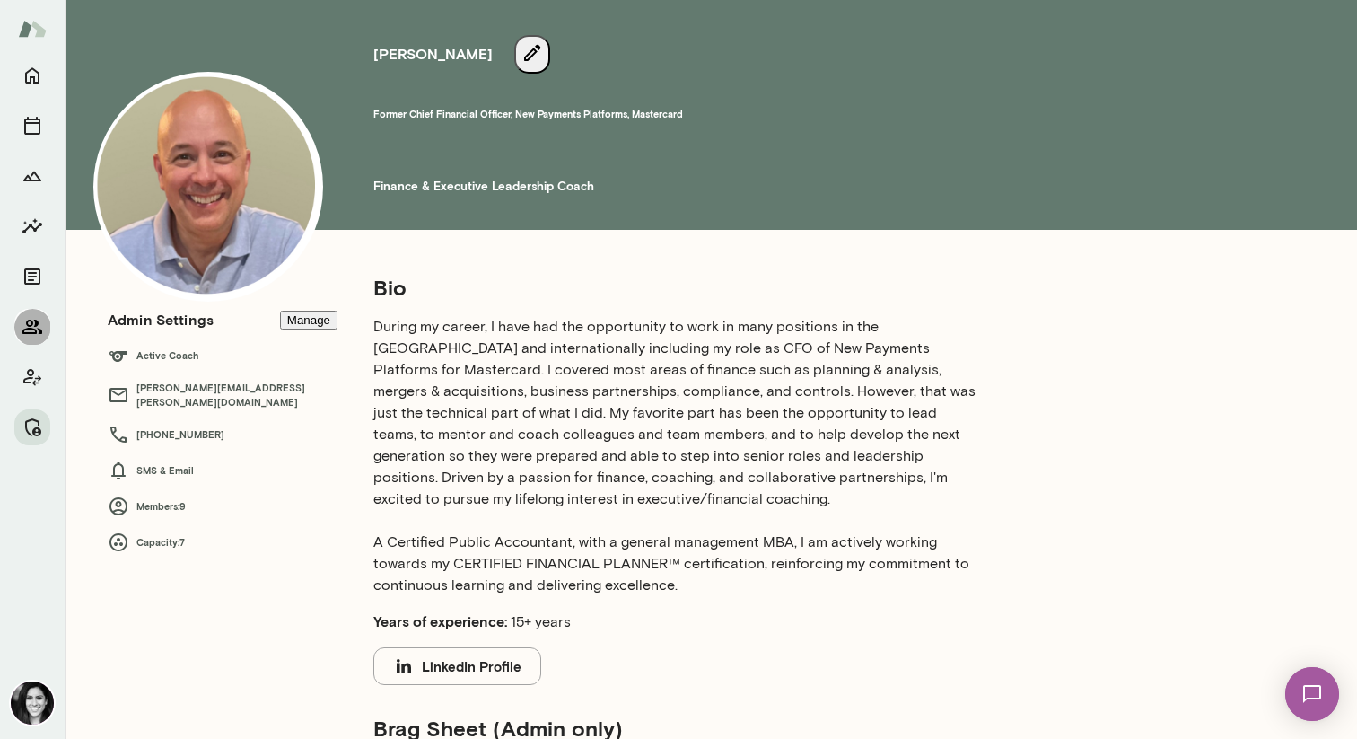
click at [35, 324] on icon "Members" at bounding box center [32, 327] width 20 height 14
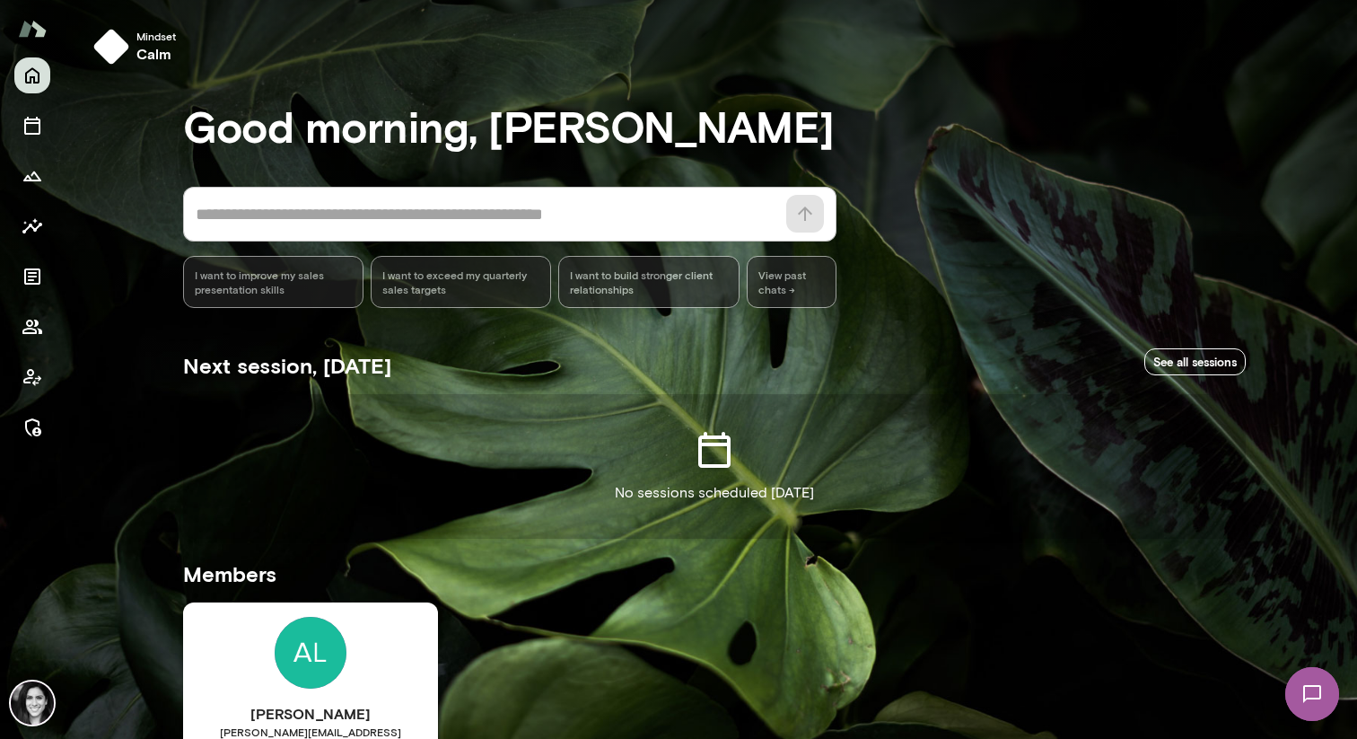
click at [18, 345] on div at bounding box center [32, 251] width 36 height 388
click at [28, 329] on icon "Members" at bounding box center [33, 327] width 22 height 22
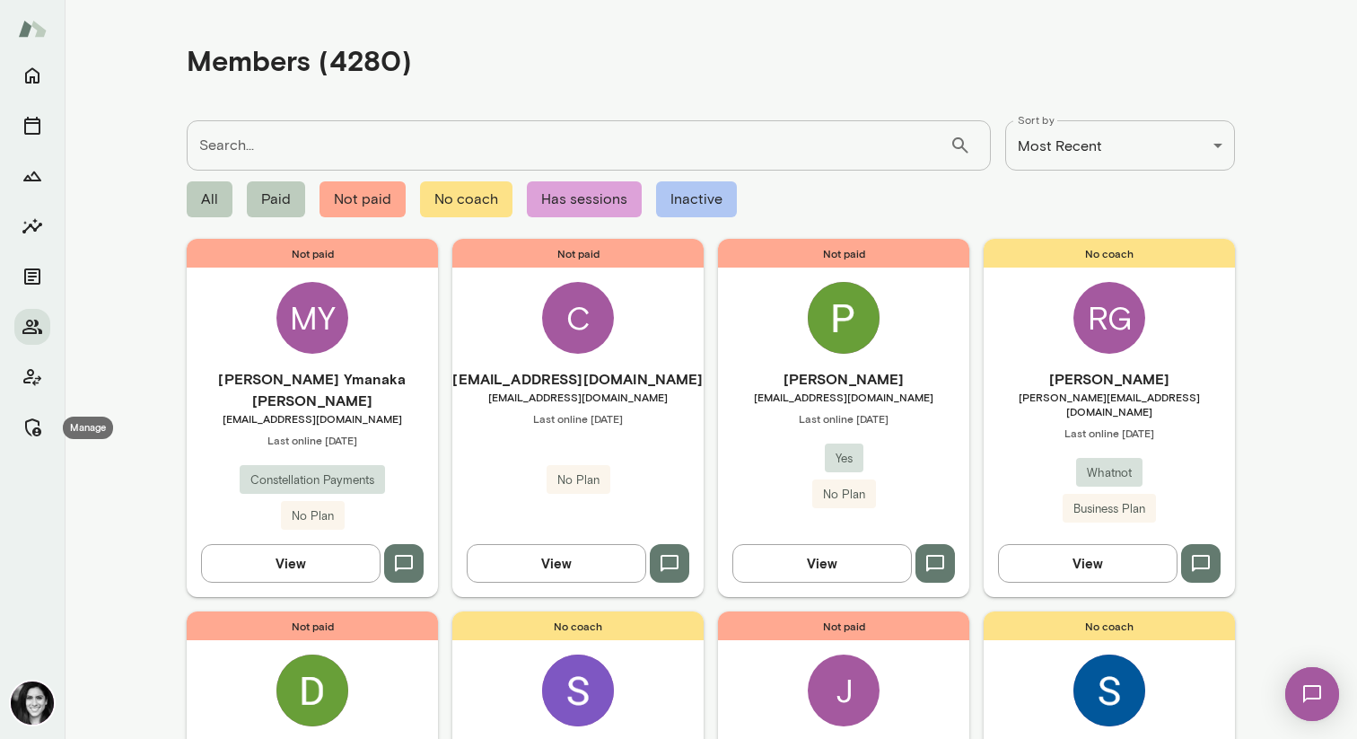
click at [50, 417] on div "Manage" at bounding box center [82, 428] width 65 height 26
click at [34, 426] on icon "Manage" at bounding box center [33, 428] width 22 height 22
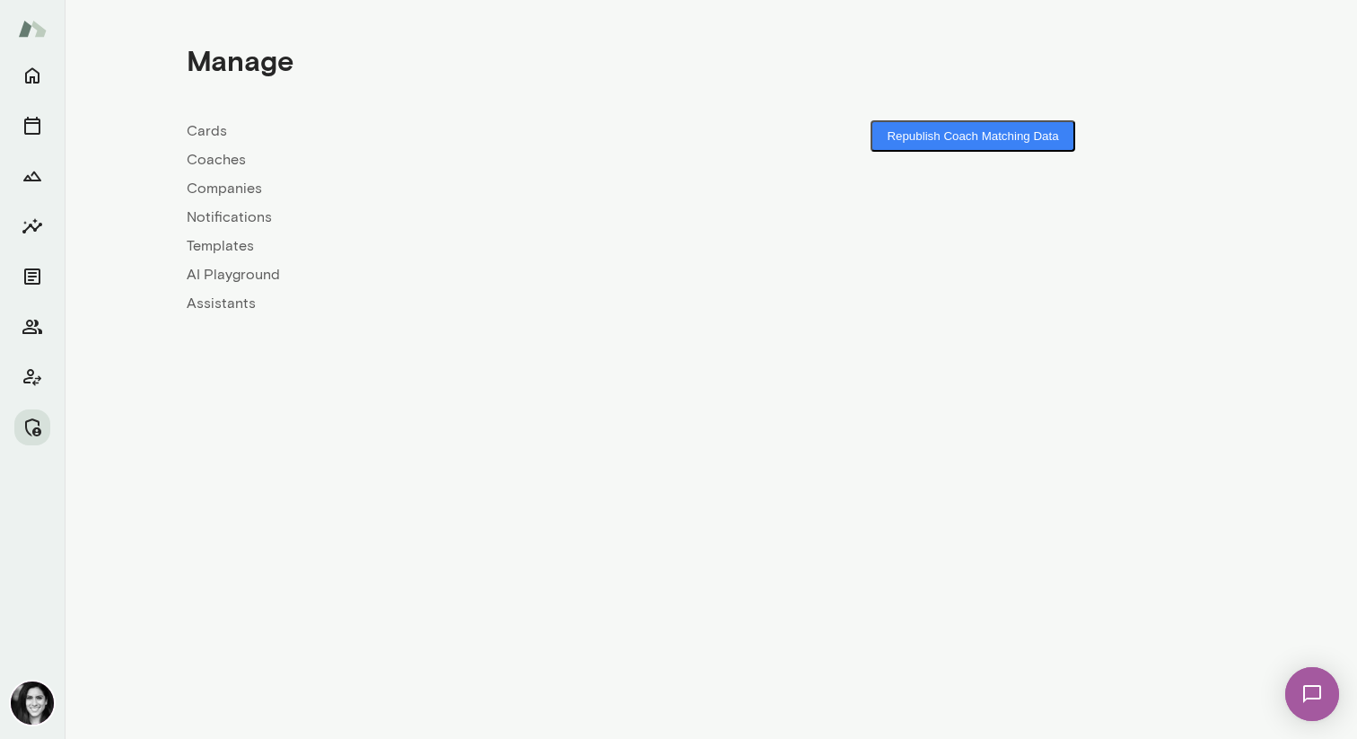
click at [232, 171] on div "Cards Coaches Companies Notifications Templates AI Playground Assistants" at bounding box center [449, 217] width 524 height 194
click at [232, 168] on link "Coaches" at bounding box center [449, 160] width 524 height 22
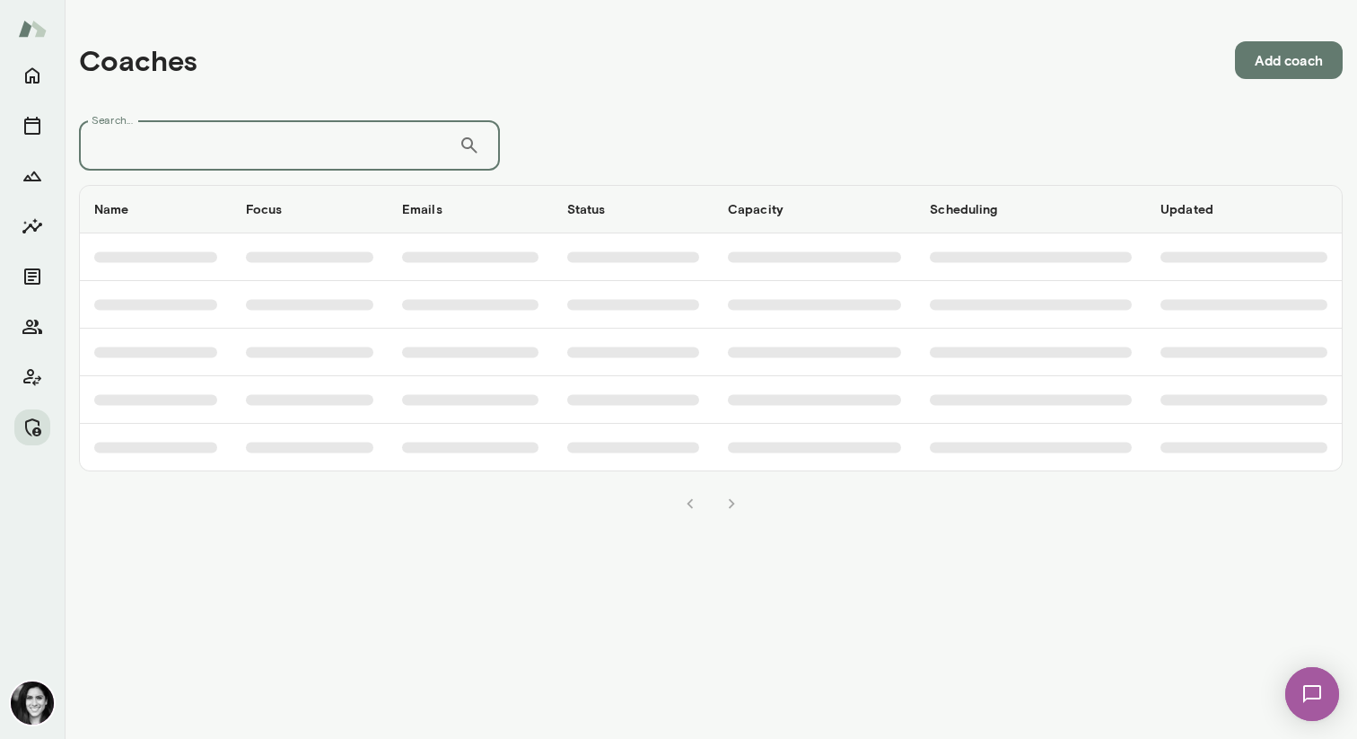
click at [234, 166] on input "Search..." at bounding box center [269, 145] width 380 height 50
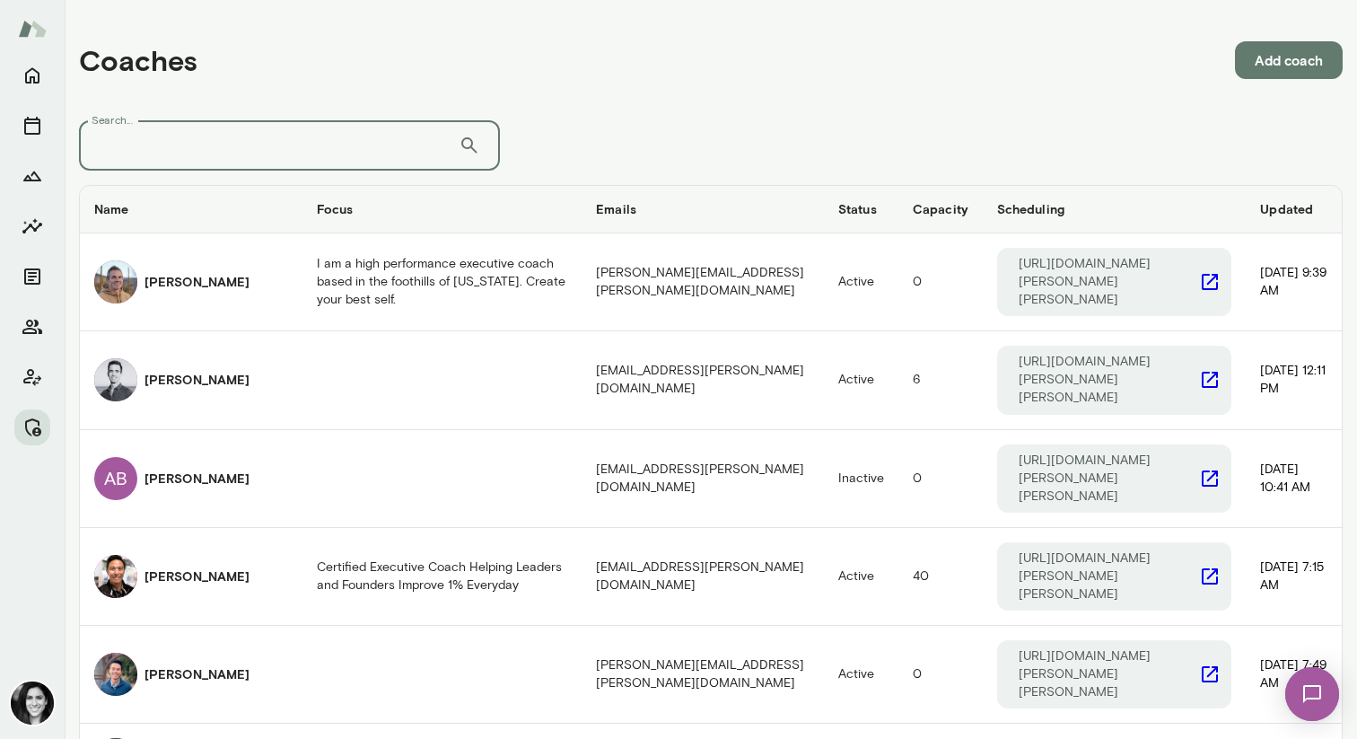
click at [235, 154] on input "Search..." at bounding box center [269, 145] width 380 height 50
type input "**********"
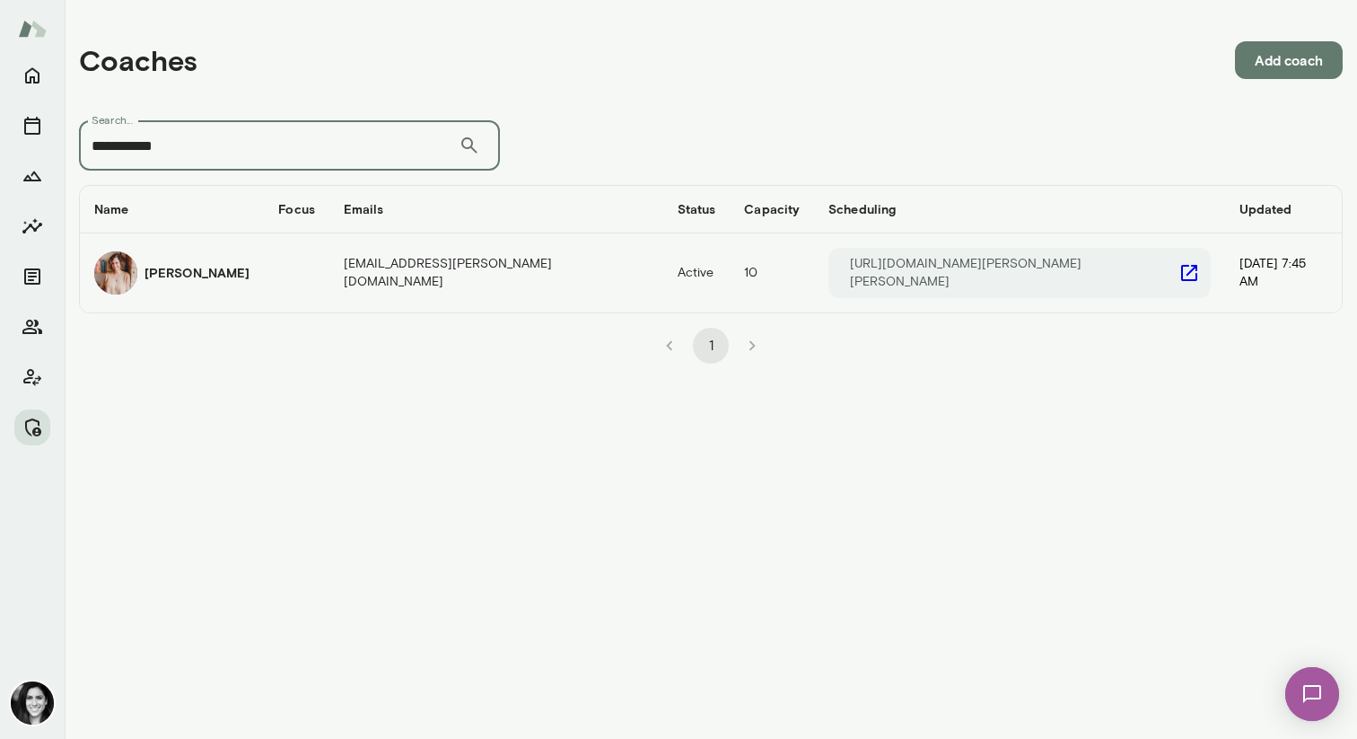
click at [292, 275] on td "coaches table" at bounding box center [297, 272] width 66 height 79
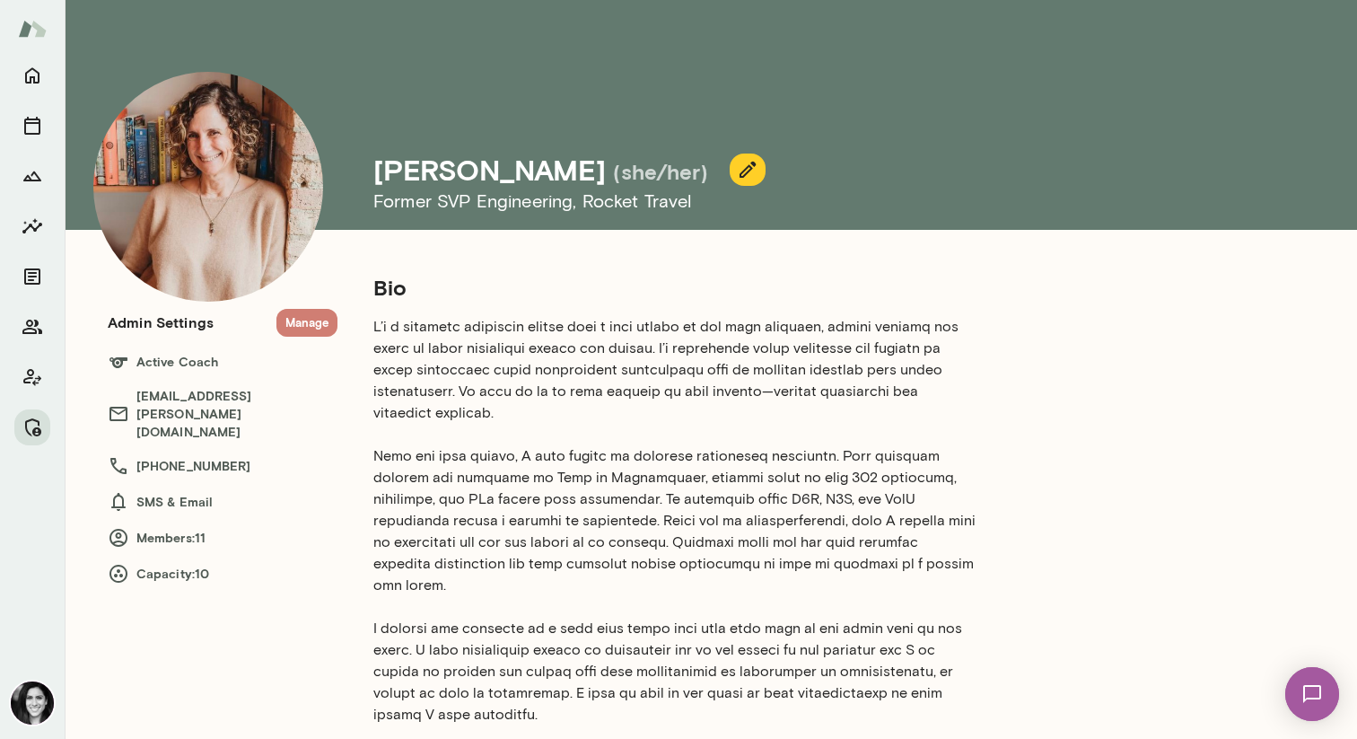
click at [319, 320] on button "Manage" at bounding box center [306, 323] width 61 height 28
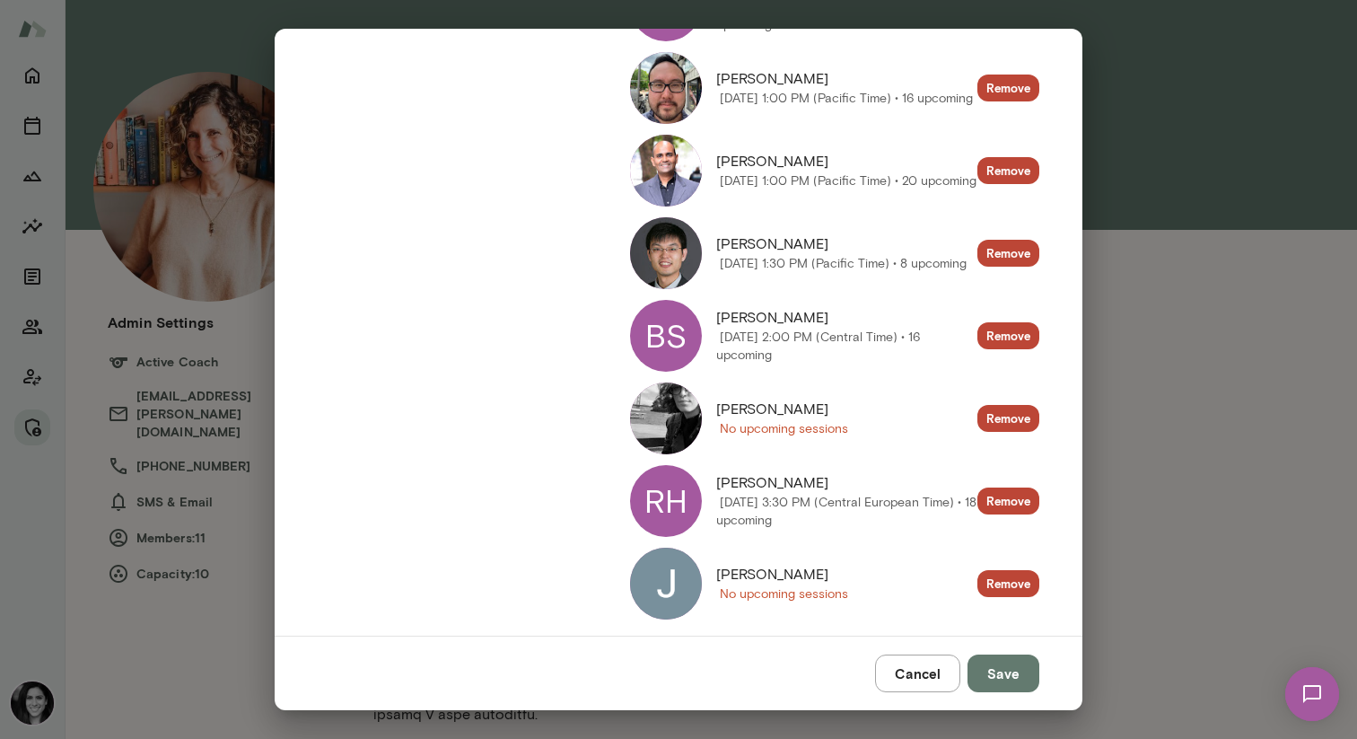
scroll to position [622, 0]
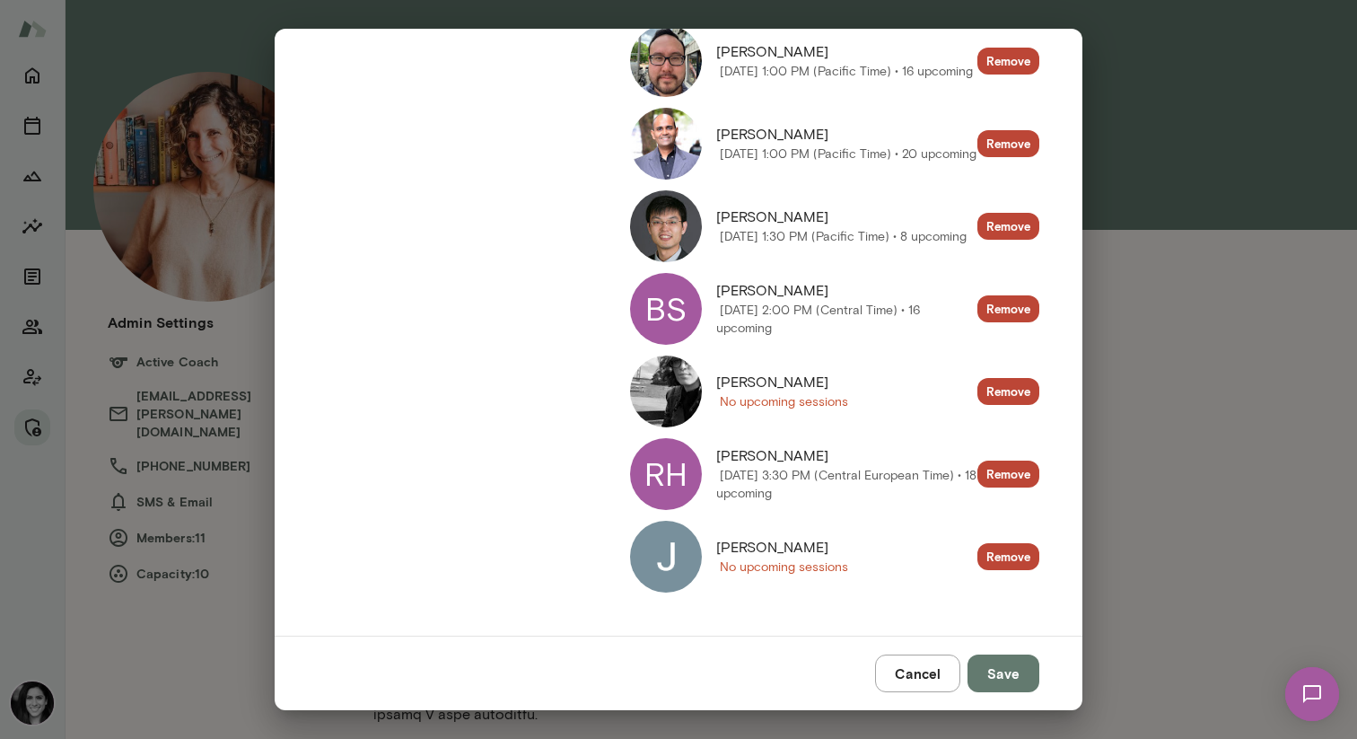
drag, startPoint x: 889, startPoint y: 681, endPoint x: 585, endPoint y: 666, distance: 303.8
click at [589, 675] on div "Cancel Save" at bounding box center [679, 673] width 808 height 75
click at [942, 680] on button "Cancel" at bounding box center [917, 673] width 85 height 38
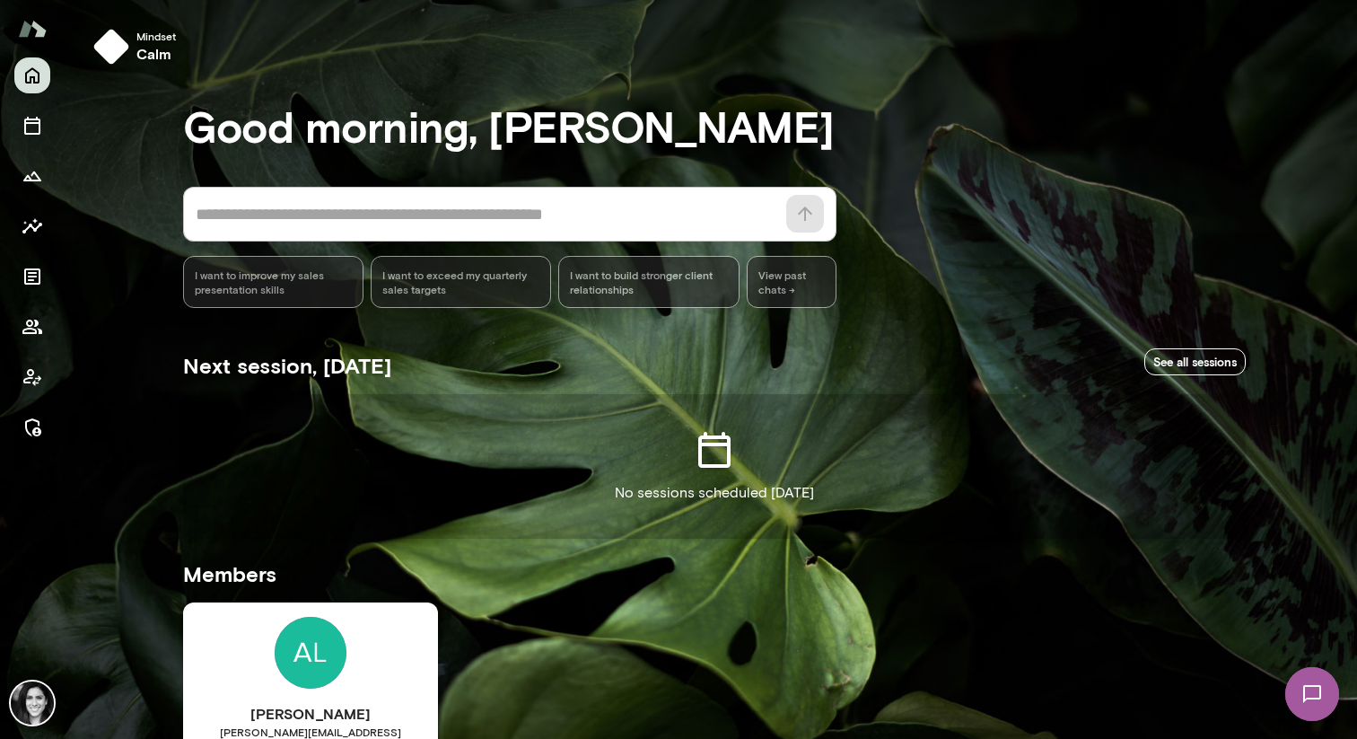
click at [22, 344] on div at bounding box center [32, 251] width 36 height 388
click at [22, 339] on button "Members" at bounding box center [32, 327] width 36 height 36
click at [46, 317] on button "Members" at bounding box center [32, 327] width 36 height 36
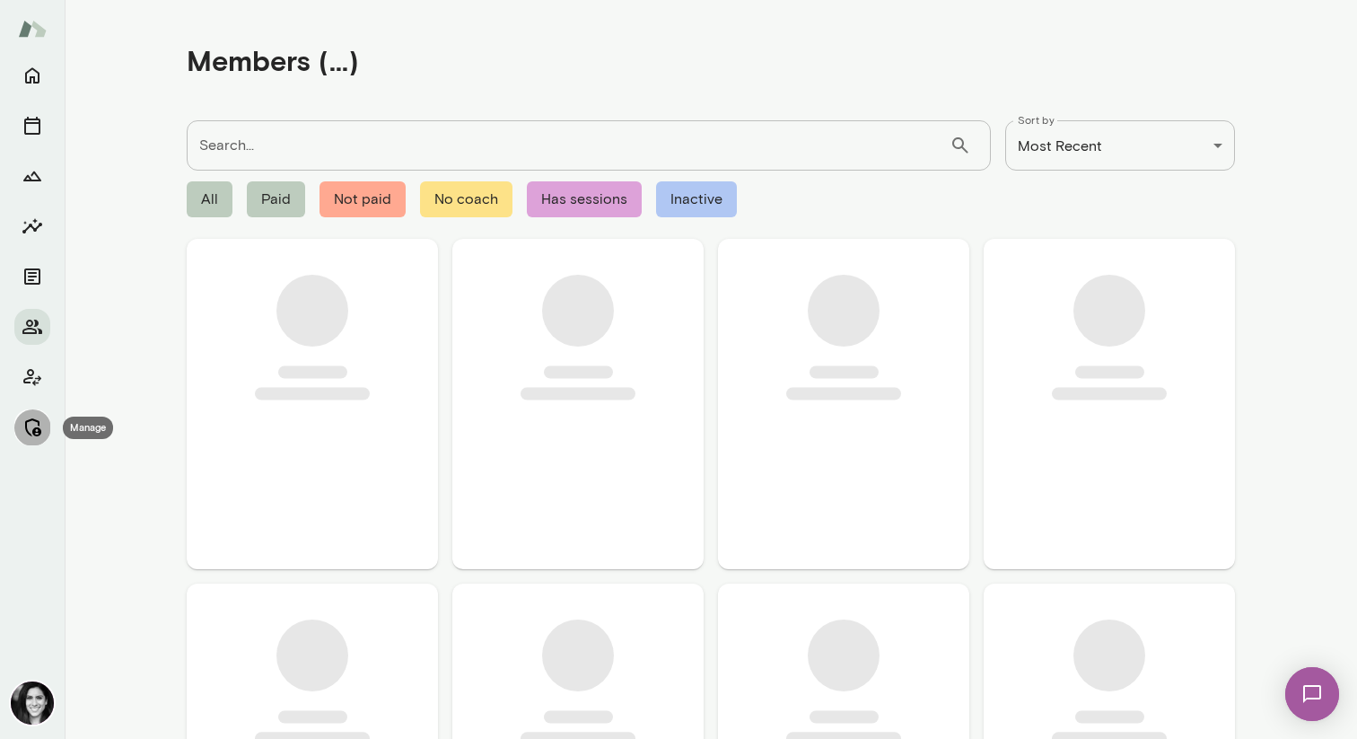
click at [32, 428] on icon "Manage" at bounding box center [33, 428] width 22 height 22
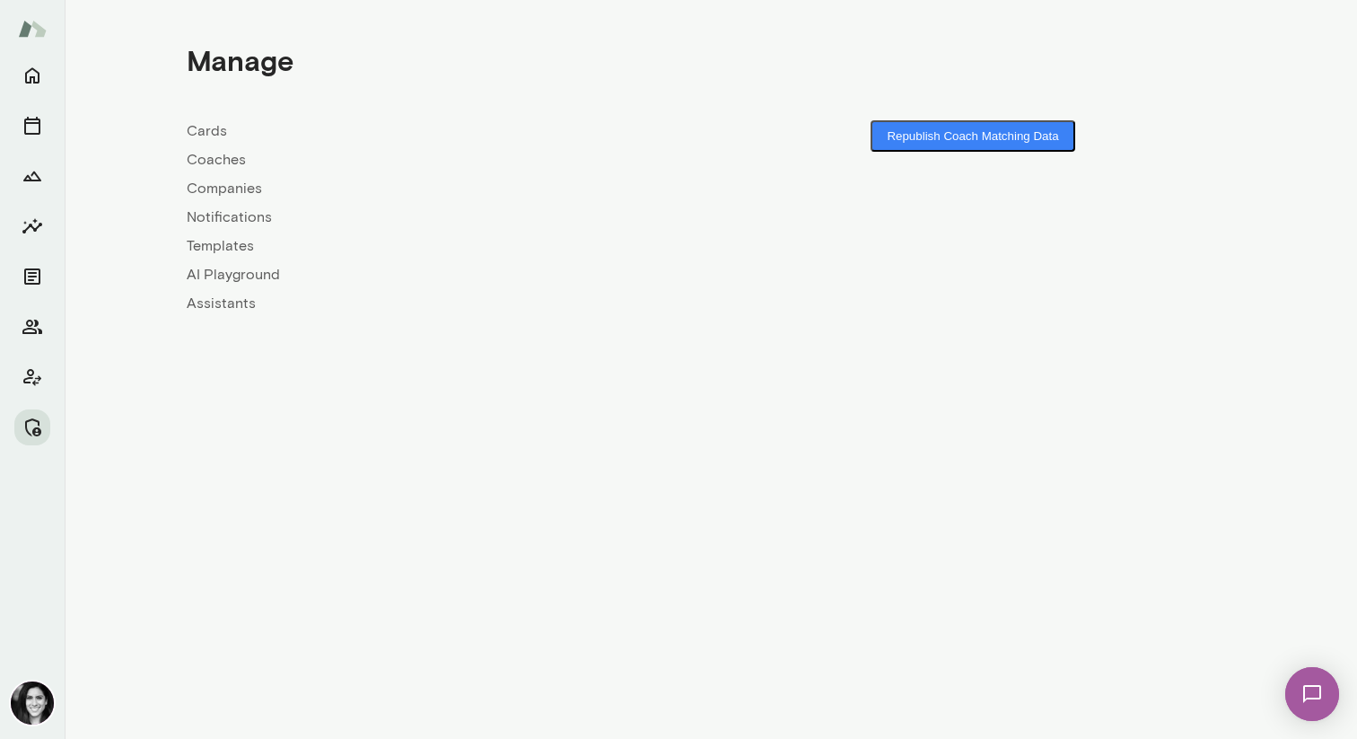
click at [201, 156] on link "Coaches" at bounding box center [449, 160] width 524 height 22
